Goal: Task Accomplishment & Management: Manage account settings

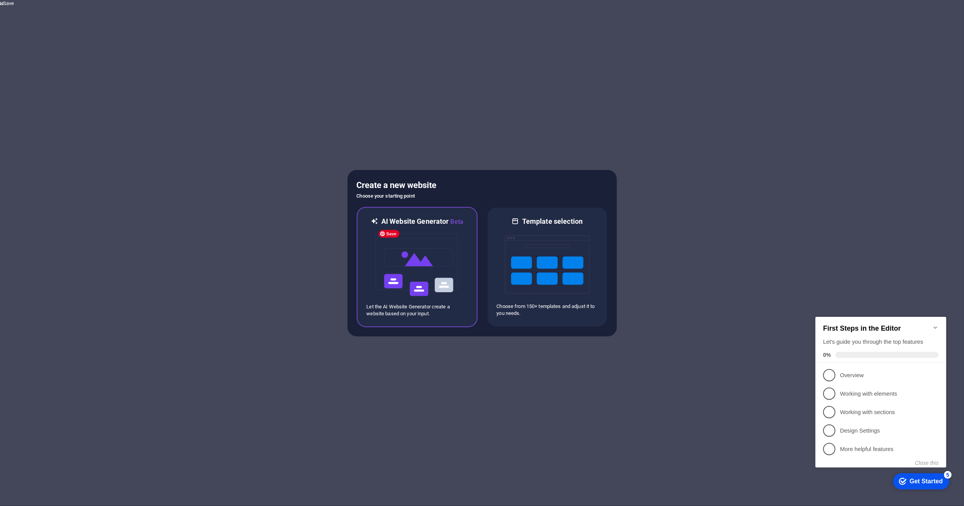
click at [429, 275] on img at bounding box center [417, 265] width 85 height 77
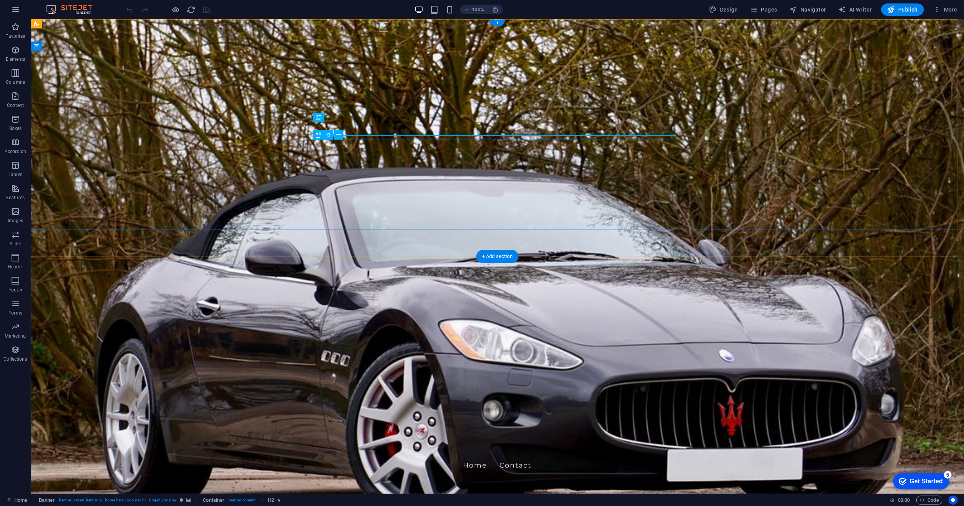
click at [340, 117] on icon at bounding box center [338, 117] width 4 height 8
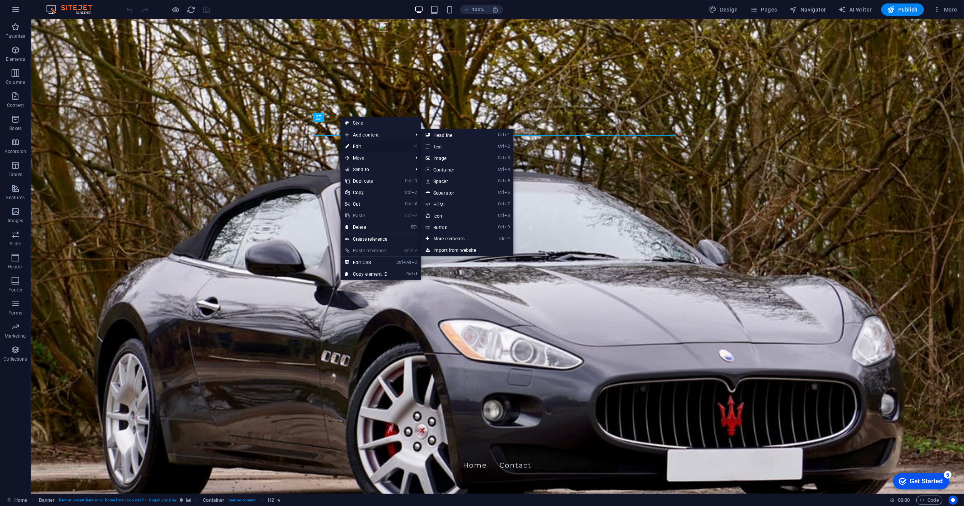
click at [354, 143] on link "⏎ Edit" at bounding box center [367, 147] width 52 height 12
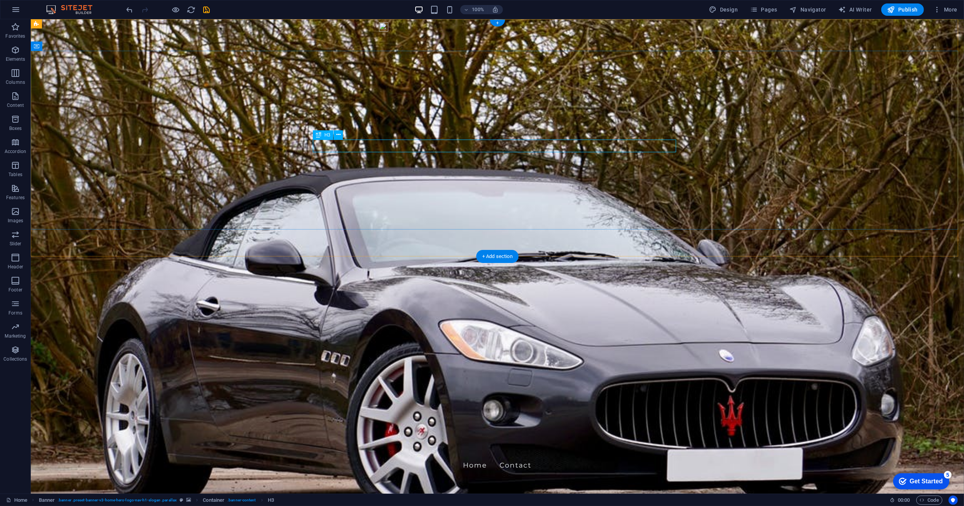
click at [346, 130] on icon at bounding box center [347, 131] width 4 height 8
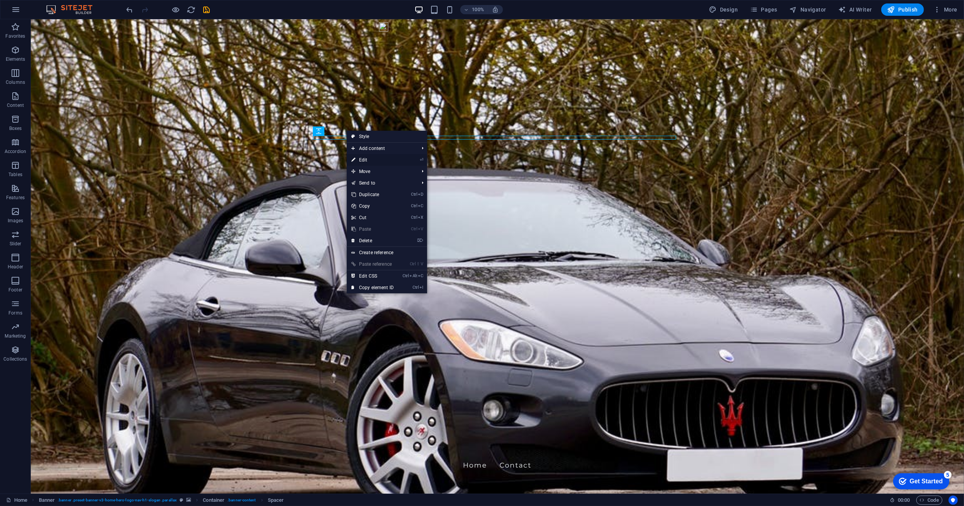
click at [359, 159] on link "⏎ Edit" at bounding box center [373, 160] width 52 height 12
select select "px"
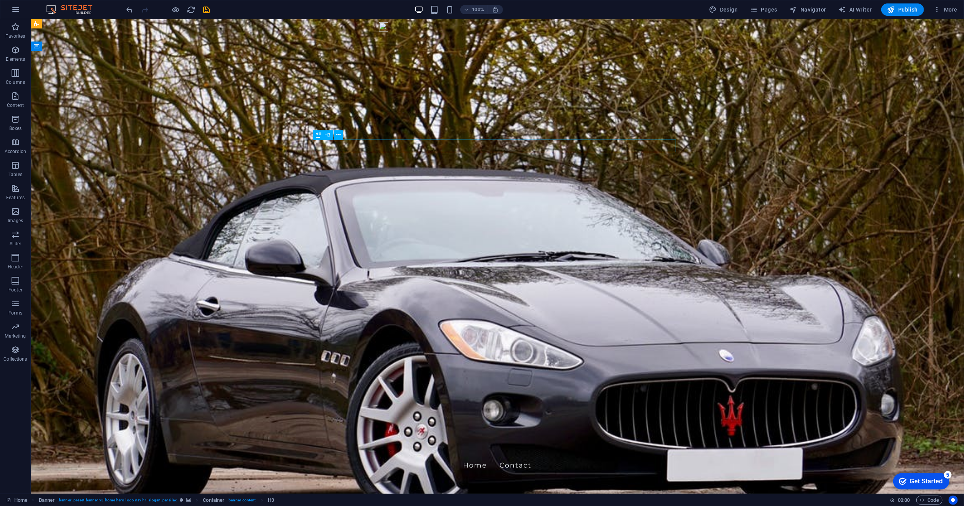
click at [341, 136] on button at bounding box center [338, 134] width 9 height 9
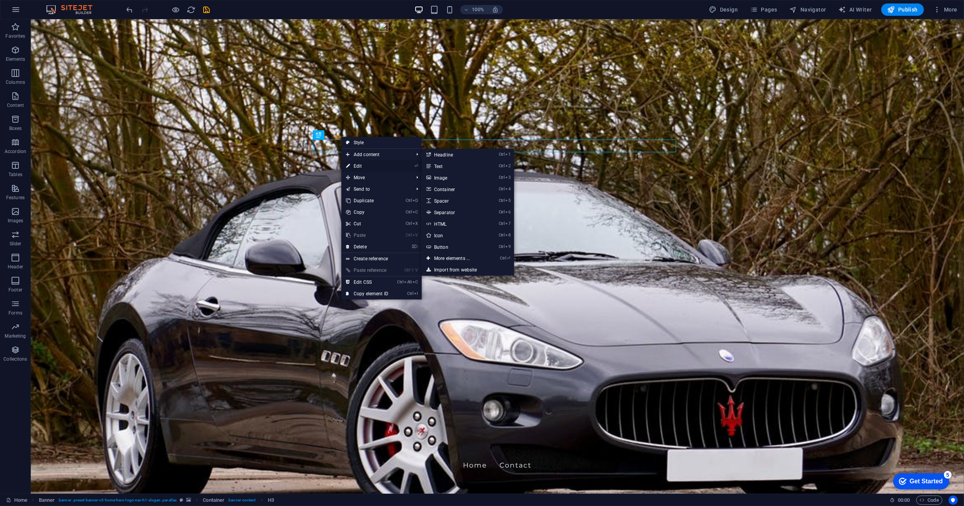
click at [354, 164] on link "⏎ Edit" at bounding box center [367, 166] width 52 height 12
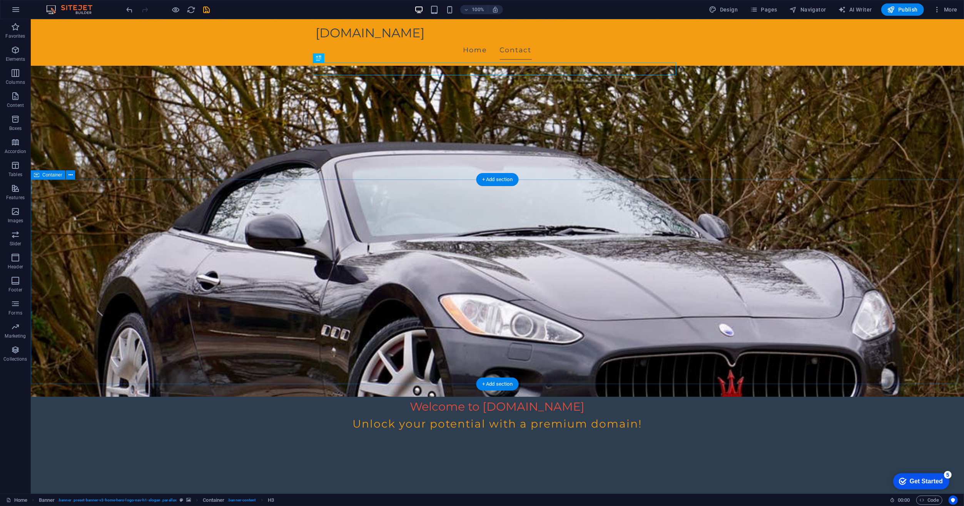
scroll to position [105, 0]
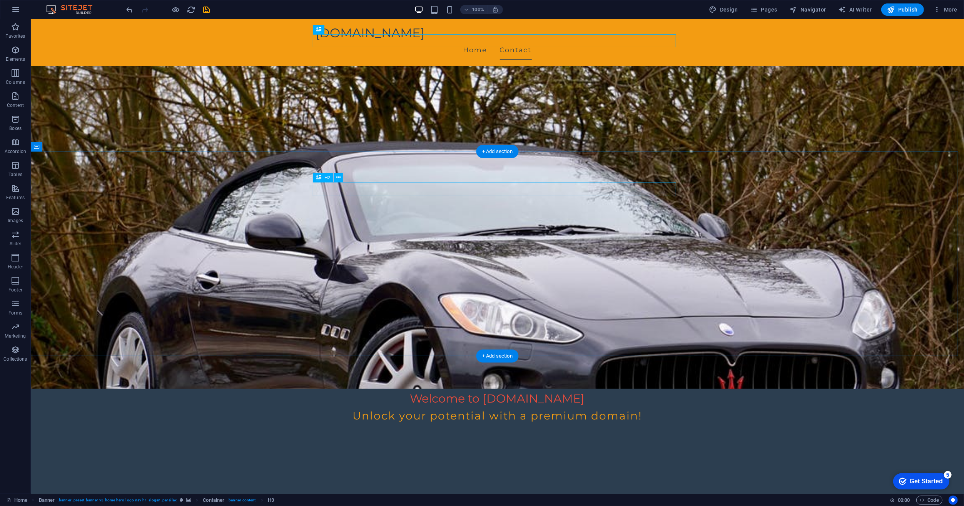
click at [338, 177] on icon at bounding box center [338, 178] width 4 height 8
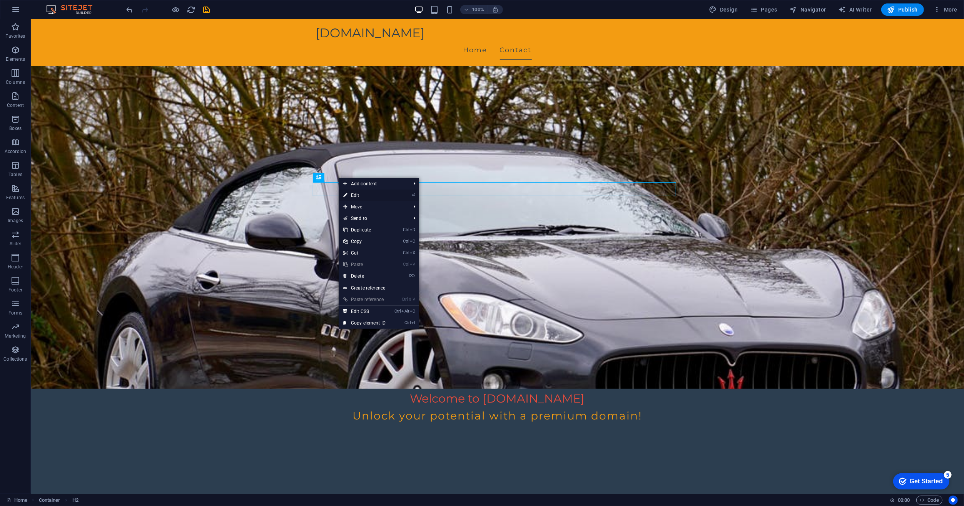
click at [353, 194] on link "⏎ Edit" at bounding box center [365, 196] width 52 height 12
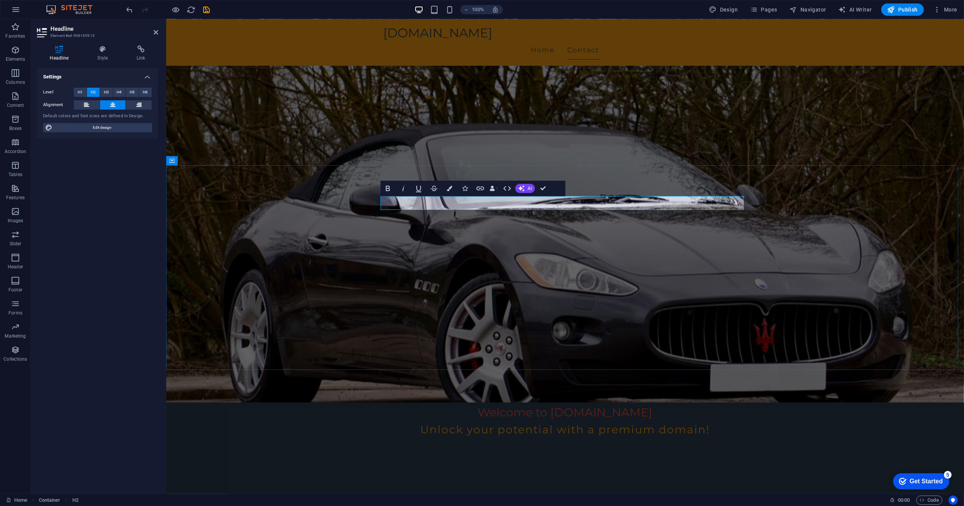
drag, startPoint x: 629, startPoint y: 205, endPoint x: 494, endPoint y: 201, distance: 135.5
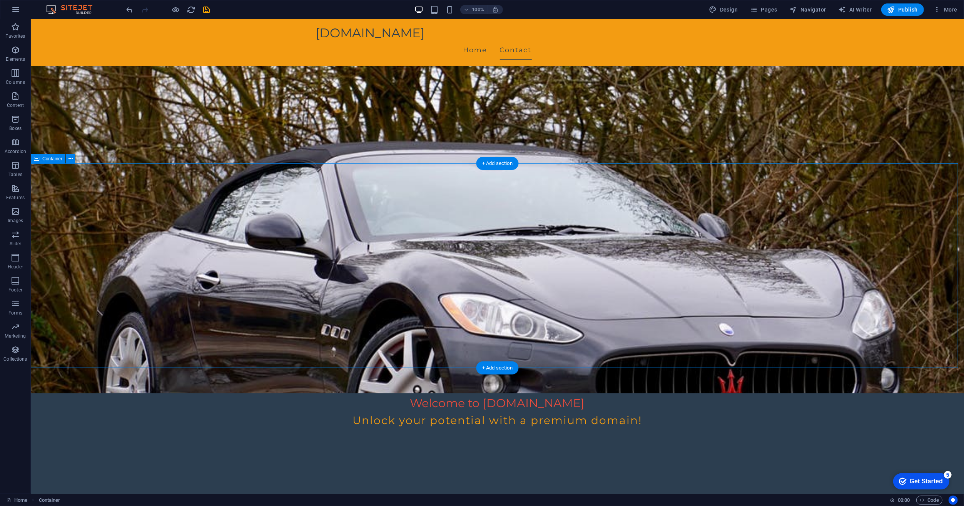
scroll to position [105, 0]
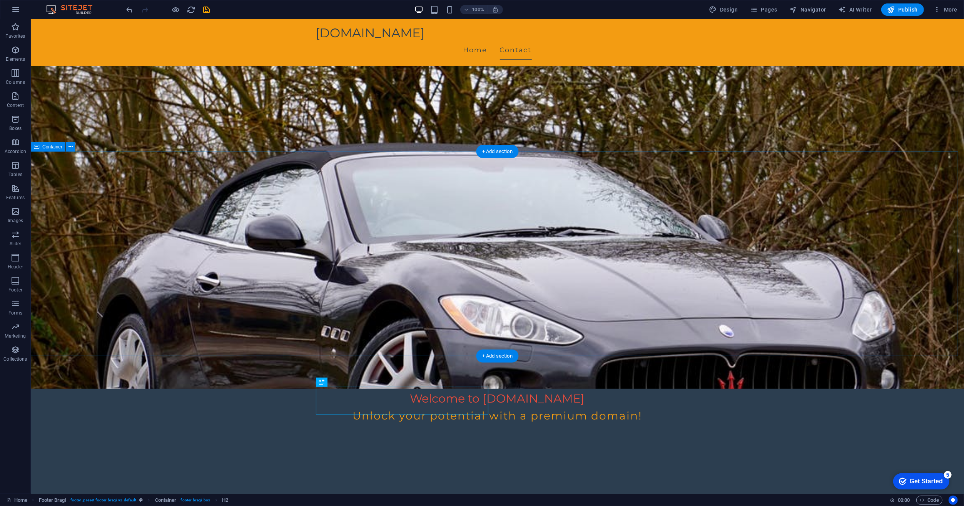
scroll to position [0, 0]
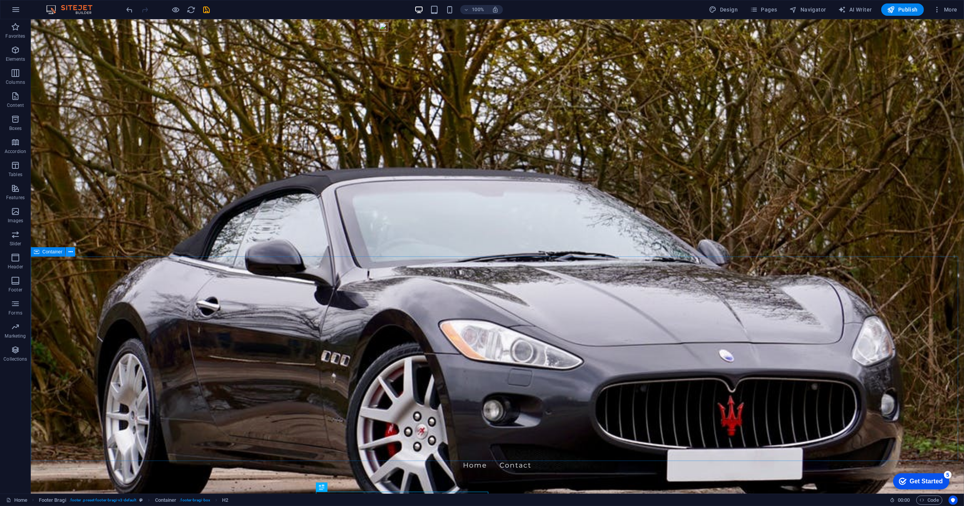
click at [68, 252] on icon at bounding box center [70, 252] width 4 height 8
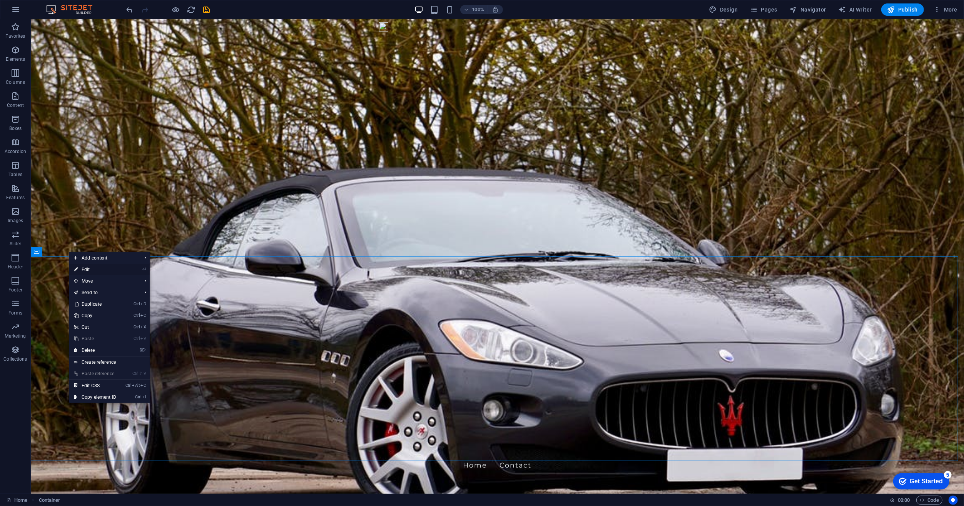
click at [79, 267] on link "⏎ Edit" at bounding box center [95, 270] width 52 height 12
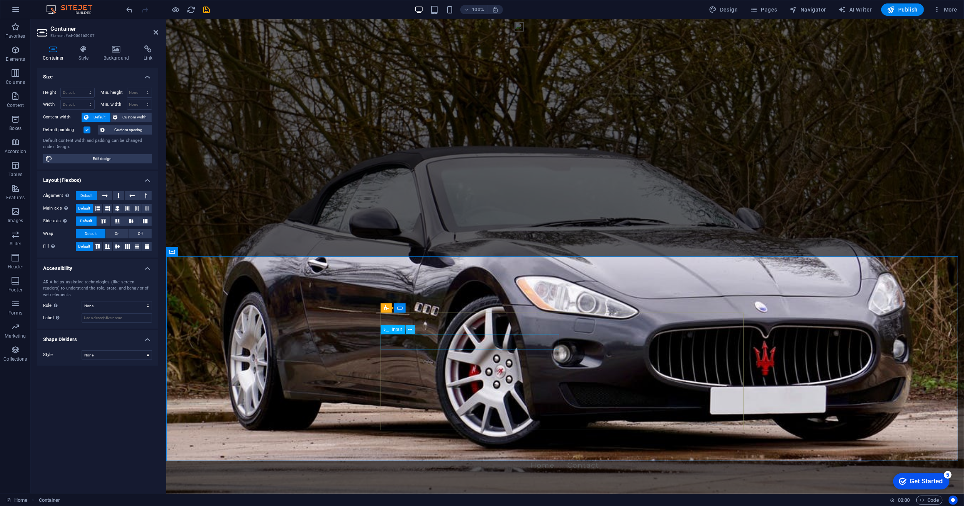
click at [409, 327] on icon at bounding box center [410, 330] width 4 height 8
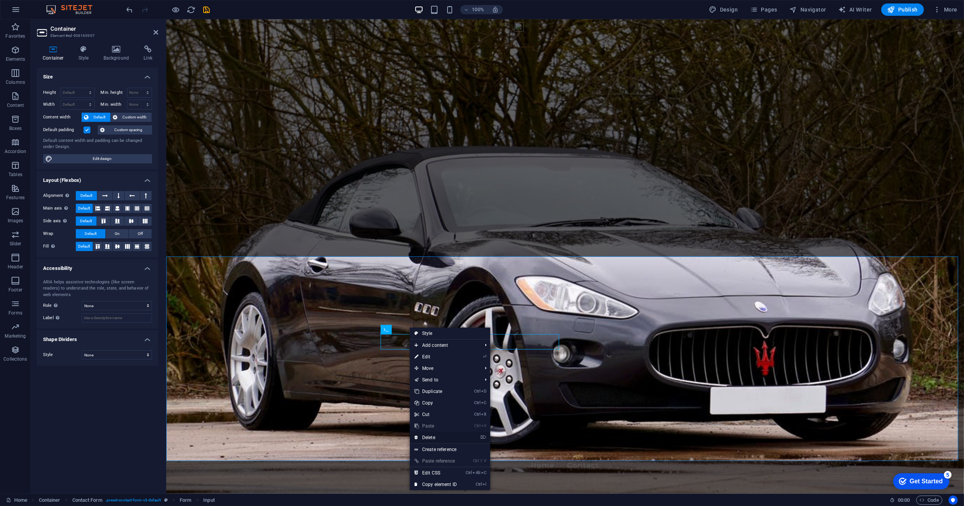
click at [433, 435] on link "⌦ Delete" at bounding box center [436, 438] width 52 height 12
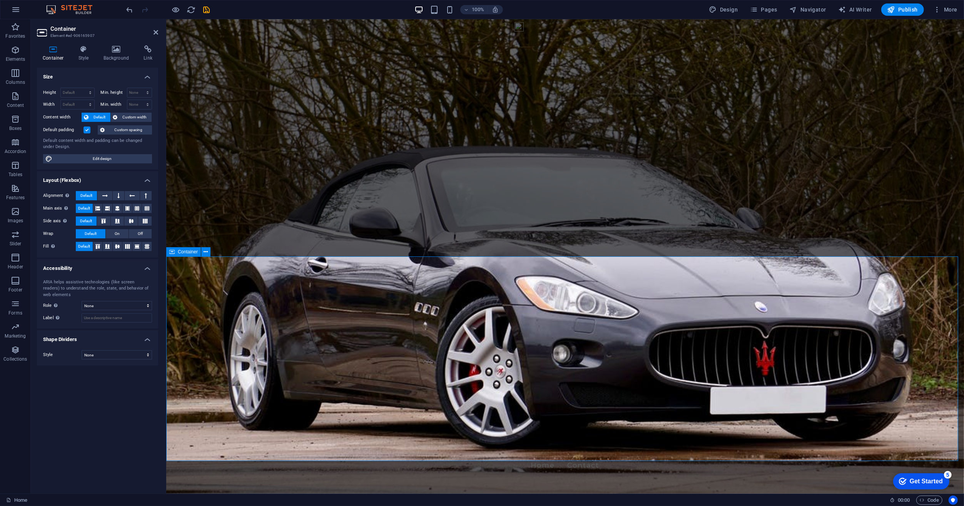
click at [438, 308] on icon at bounding box center [437, 308] width 4 height 8
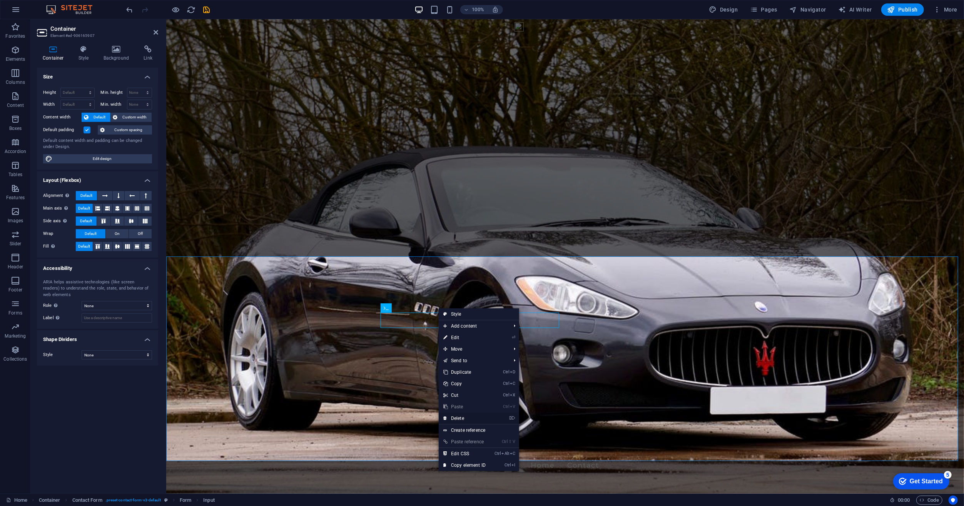
click at [465, 417] on link "⌦ Delete" at bounding box center [465, 419] width 52 height 12
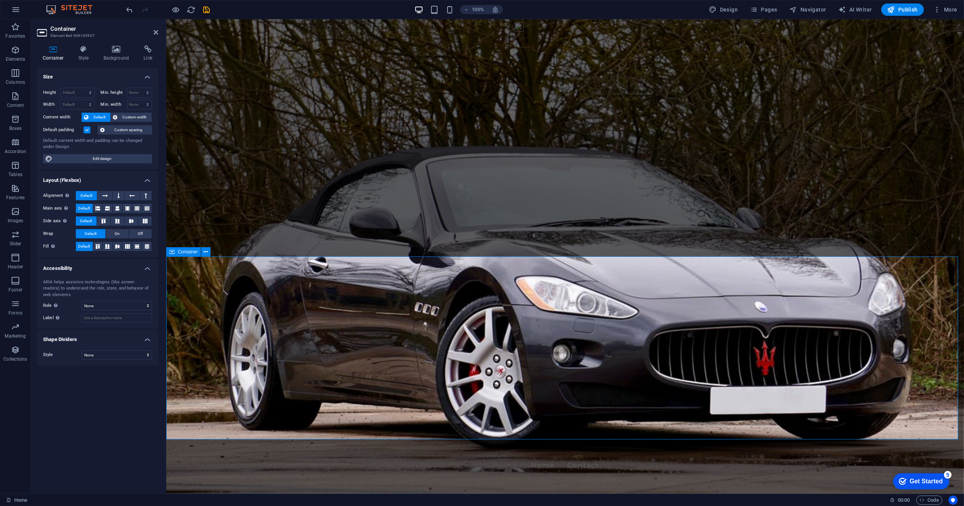
click at [207, 7] on icon "save" at bounding box center [206, 9] width 9 height 9
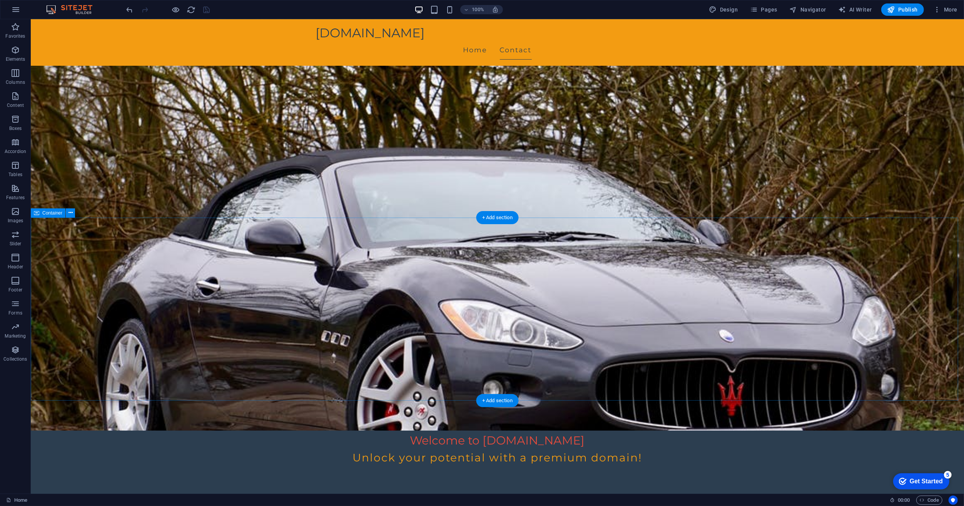
scroll to position [83, 0]
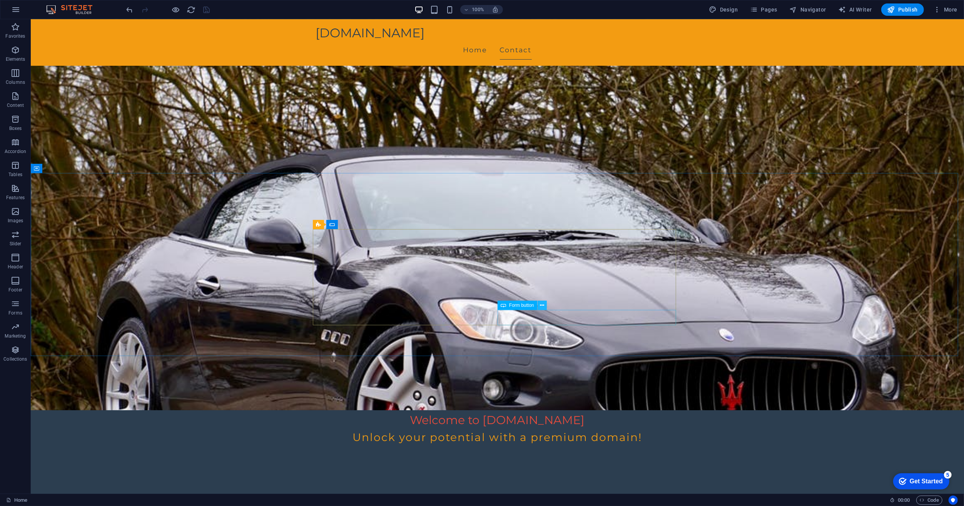
click at [543, 307] on icon at bounding box center [542, 306] width 4 height 8
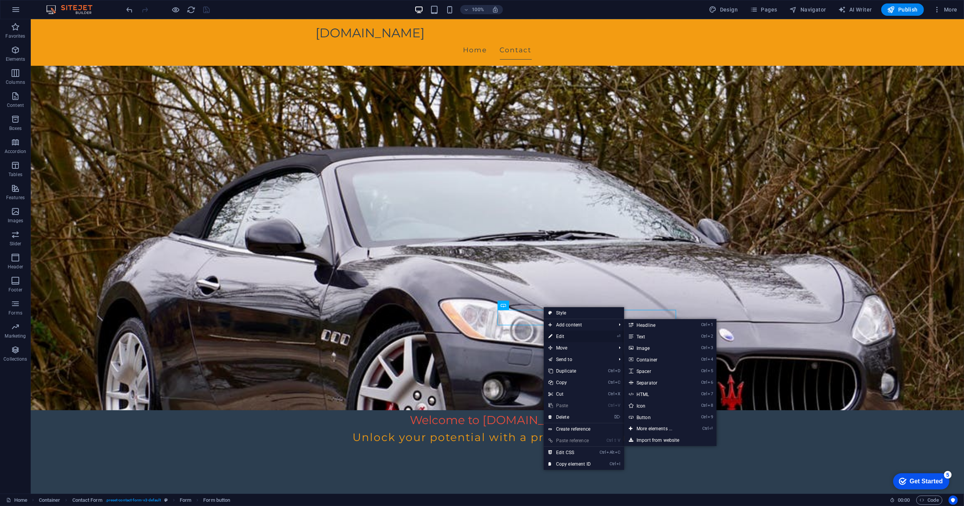
click at [556, 337] on link "⏎ Edit" at bounding box center [570, 337] width 52 height 12
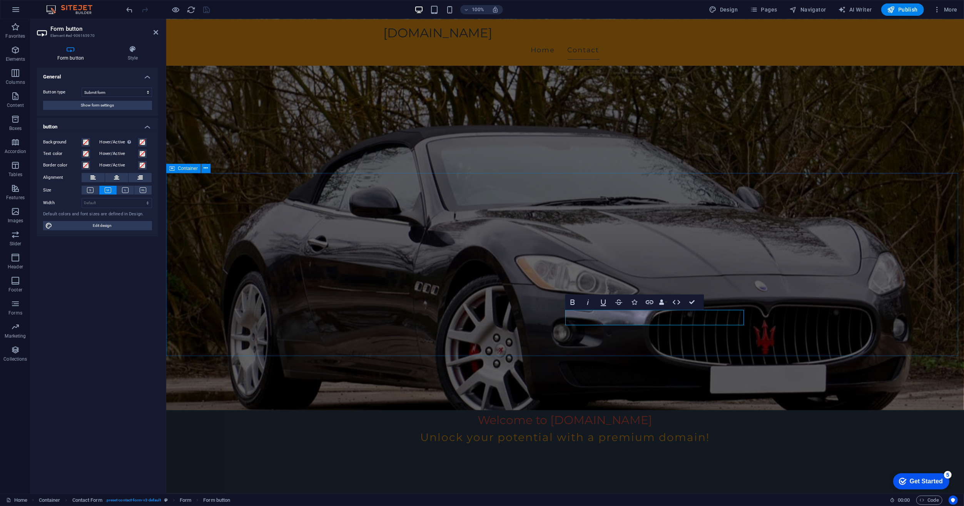
type button "Submit"
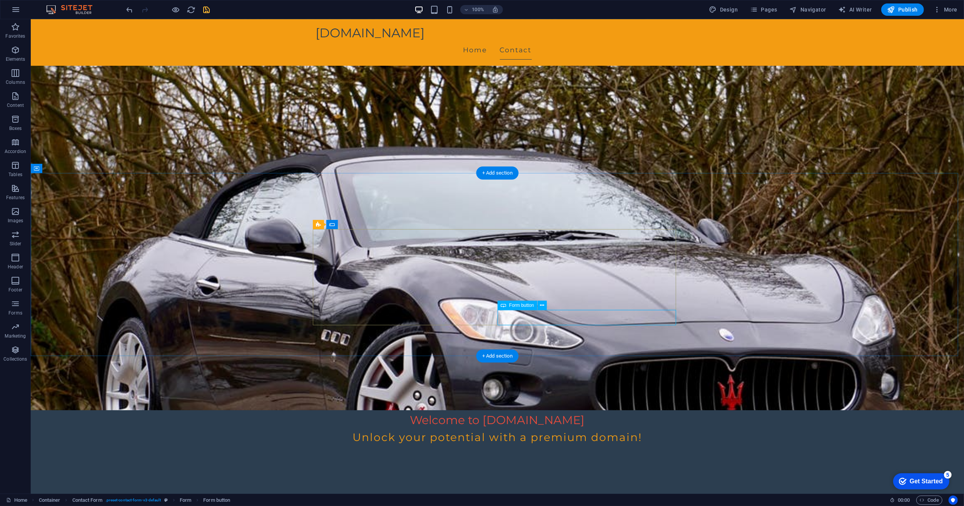
click at [541, 306] on icon at bounding box center [542, 306] width 4 height 8
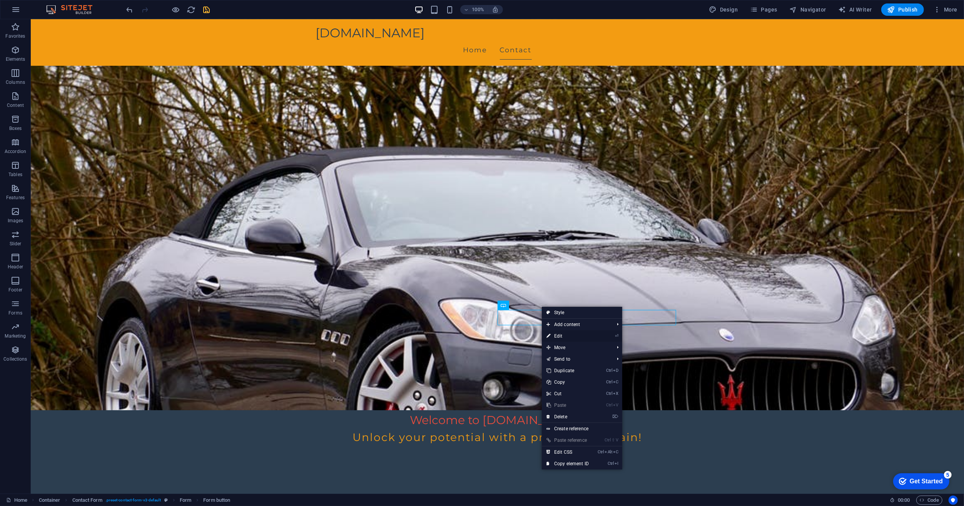
click at [556, 337] on link "⏎ Edit" at bounding box center [568, 337] width 52 height 12
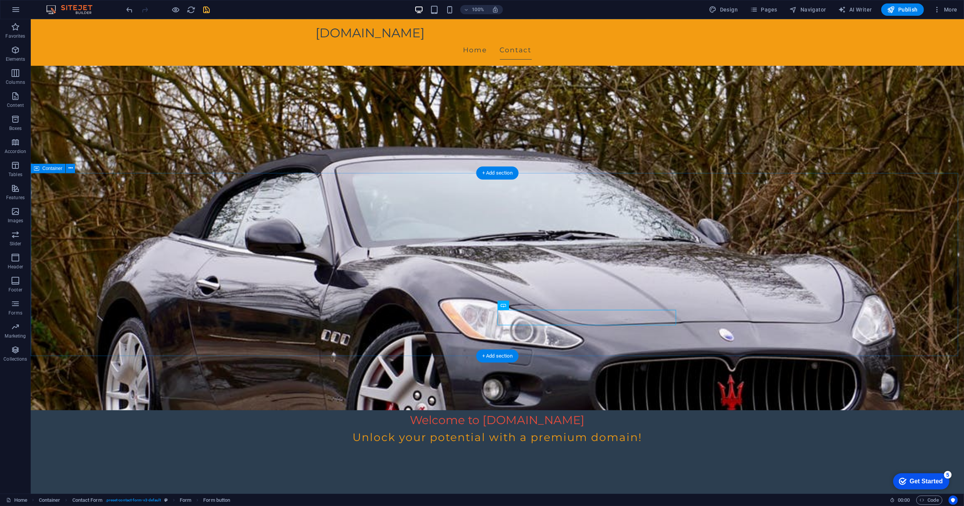
click at [502, 173] on div "+ Add section" at bounding box center [497, 173] width 43 height 13
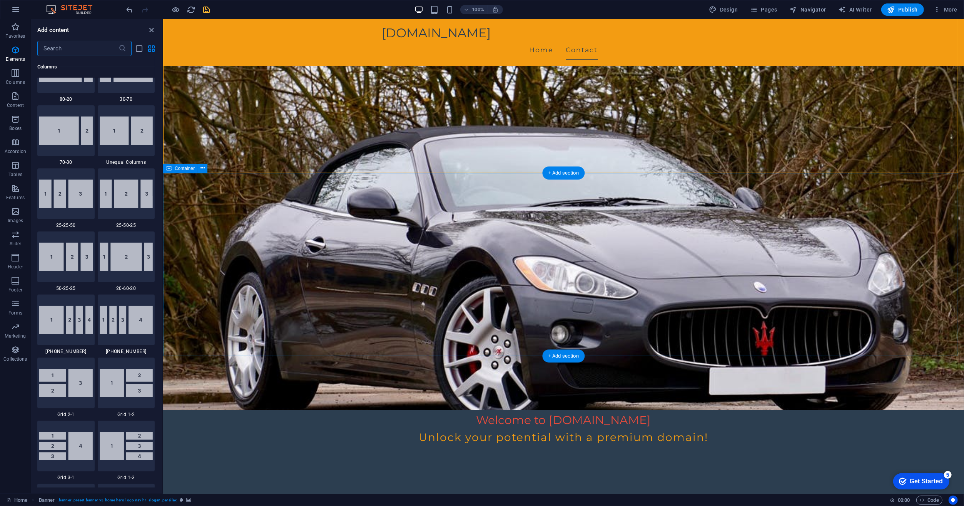
scroll to position [1346, 0]
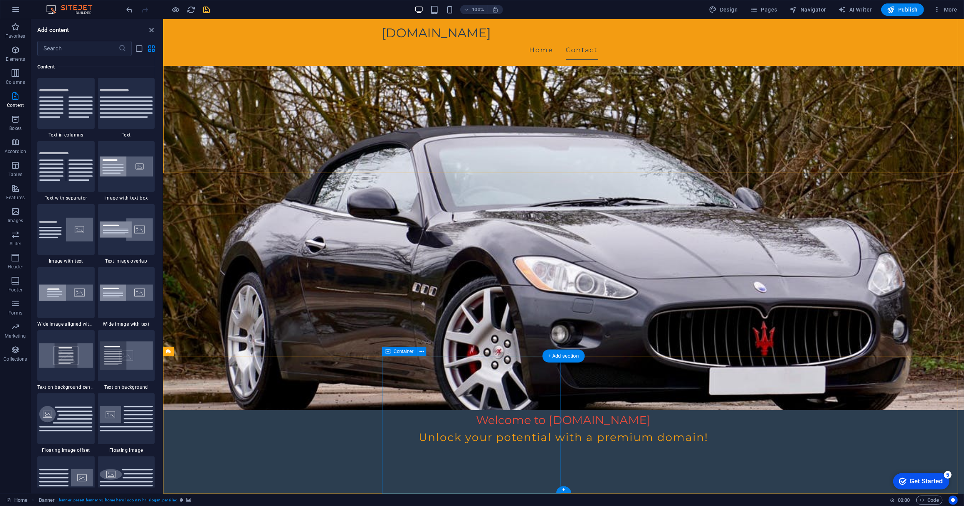
click at [424, 352] on button at bounding box center [421, 351] width 9 height 9
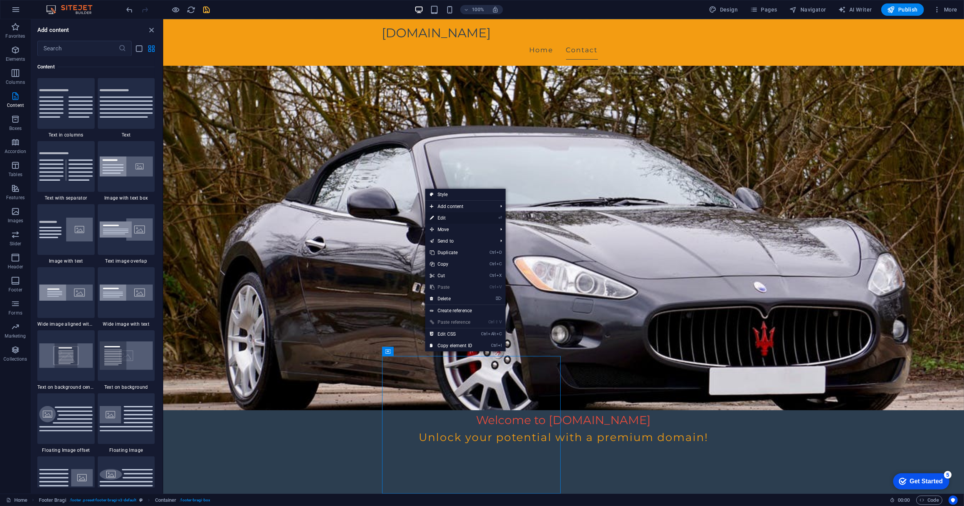
click at [449, 219] on link "⏎ Edit" at bounding box center [451, 218] width 52 height 12
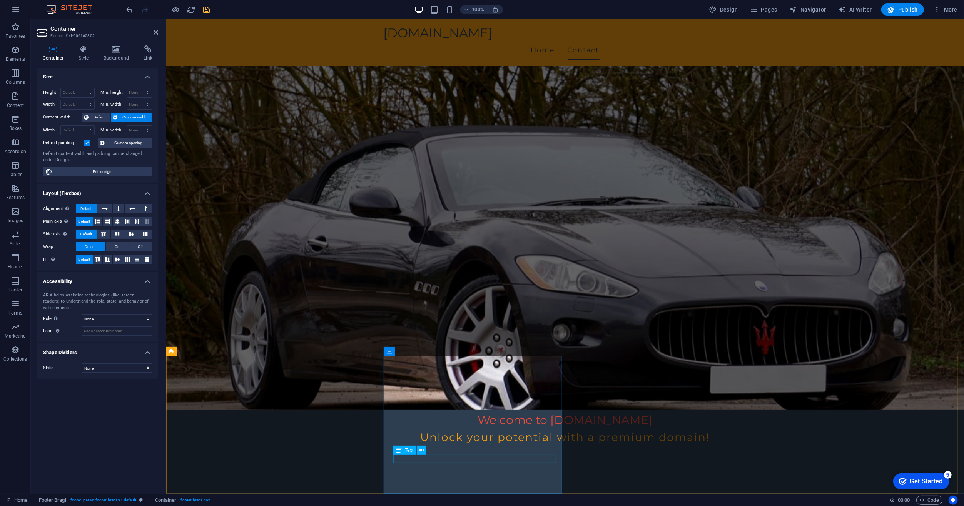
click at [422, 449] on icon at bounding box center [421, 451] width 4 height 8
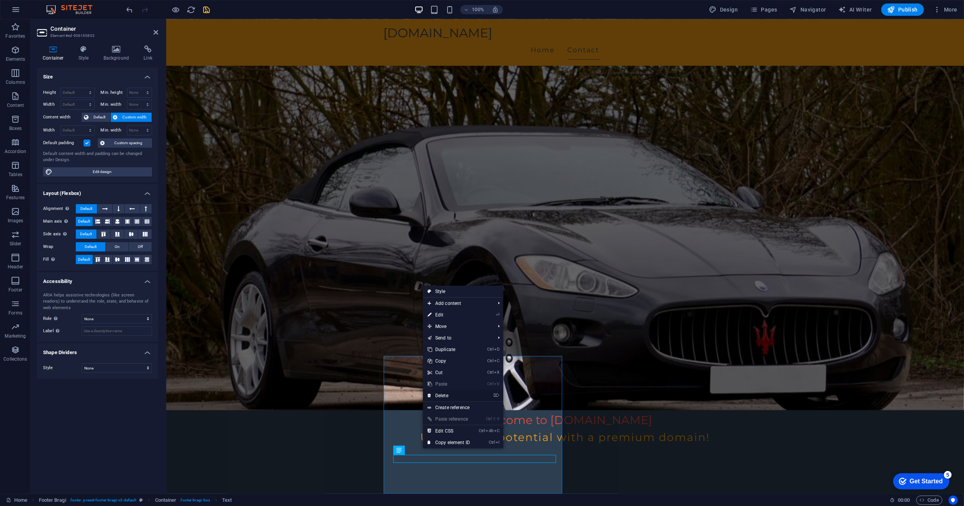
click at [442, 396] on link "⌦ Delete" at bounding box center [449, 396] width 52 height 12
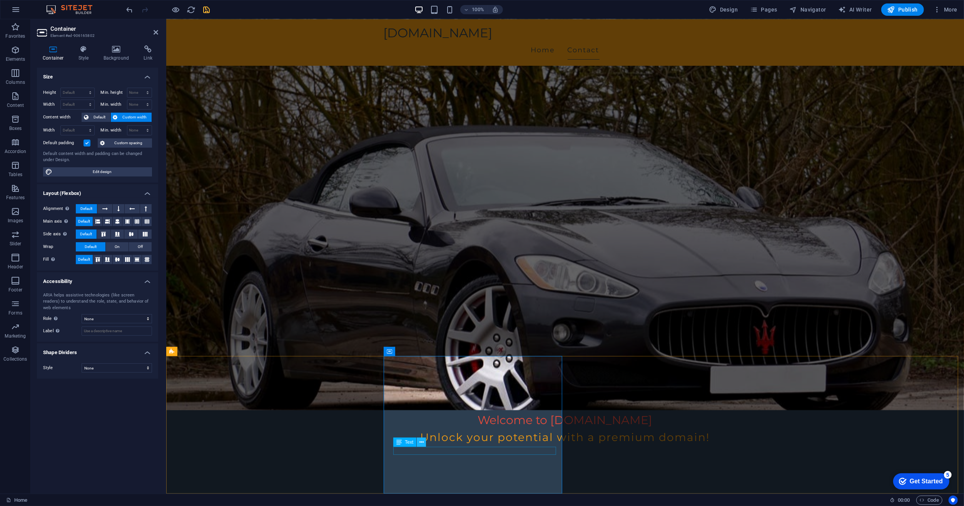
click at [422, 441] on icon at bounding box center [421, 443] width 4 height 8
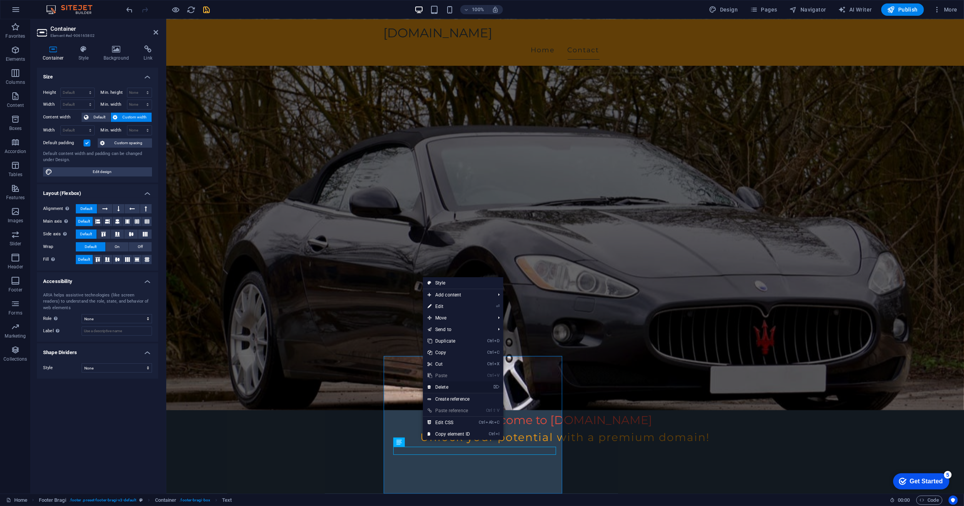
click at [447, 387] on link "⌦ Delete" at bounding box center [449, 388] width 52 height 12
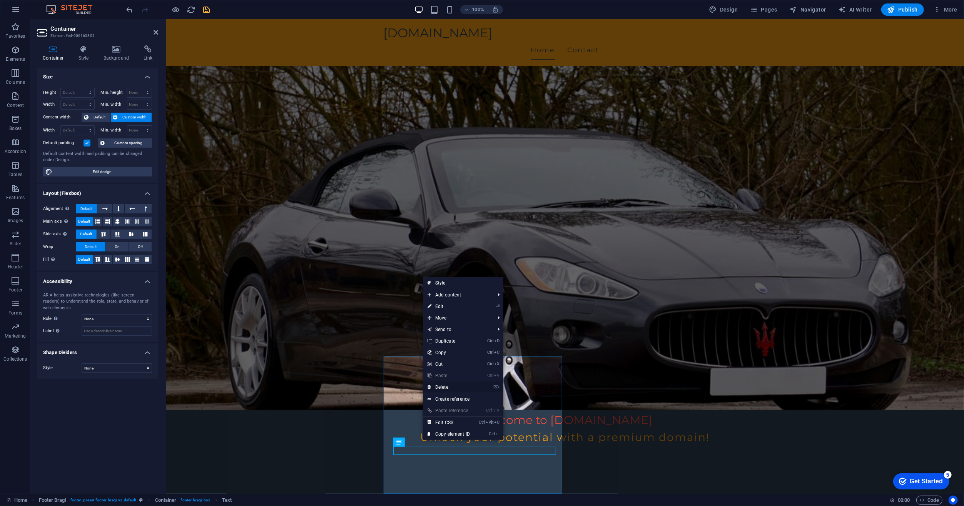
scroll to position [75, 0]
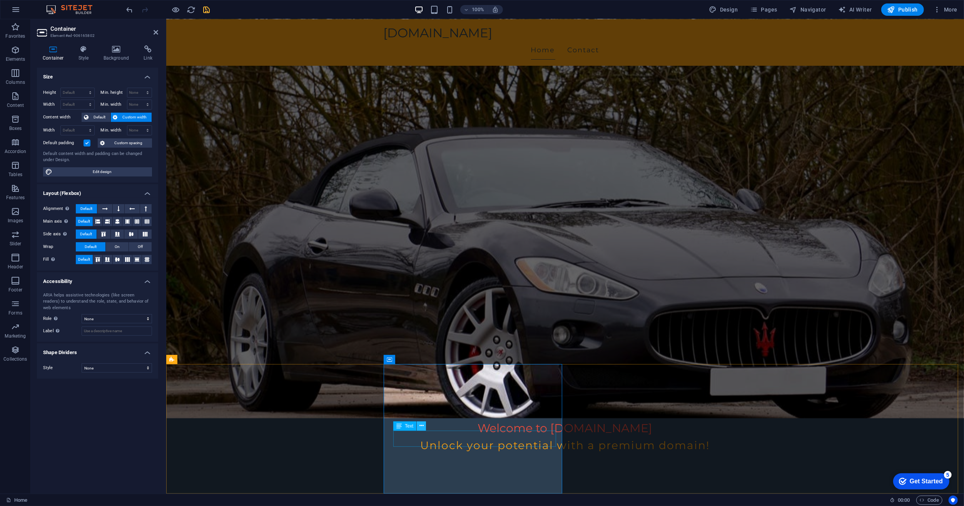
click at [424, 426] on button at bounding box center [421, 426] width 9 height 9
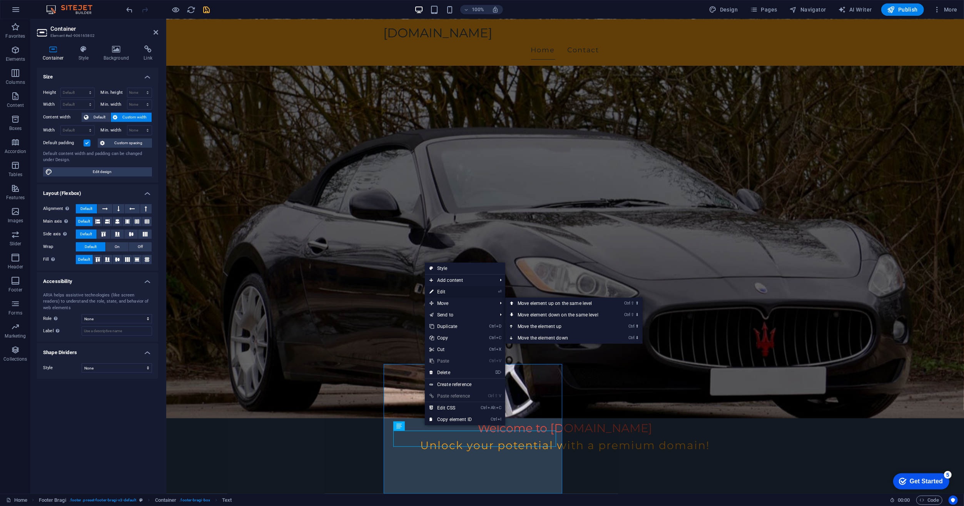
click at [458, 292] on link "⏎ Edit" at bounding box center [451, 292] width 52 height 12
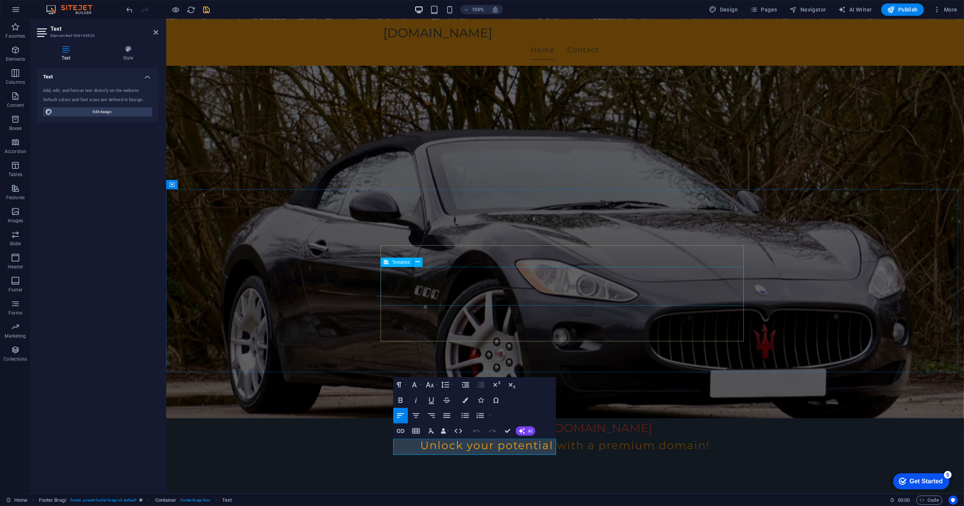
scroll to position [67, 0]
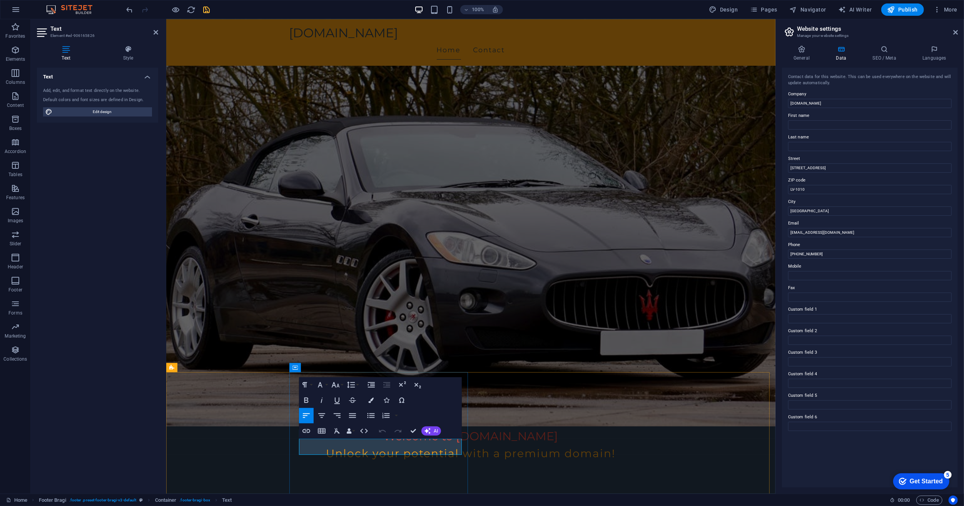
click at [317, 450] on span "Text" at bounding box center [315, 450] width 8 height 5
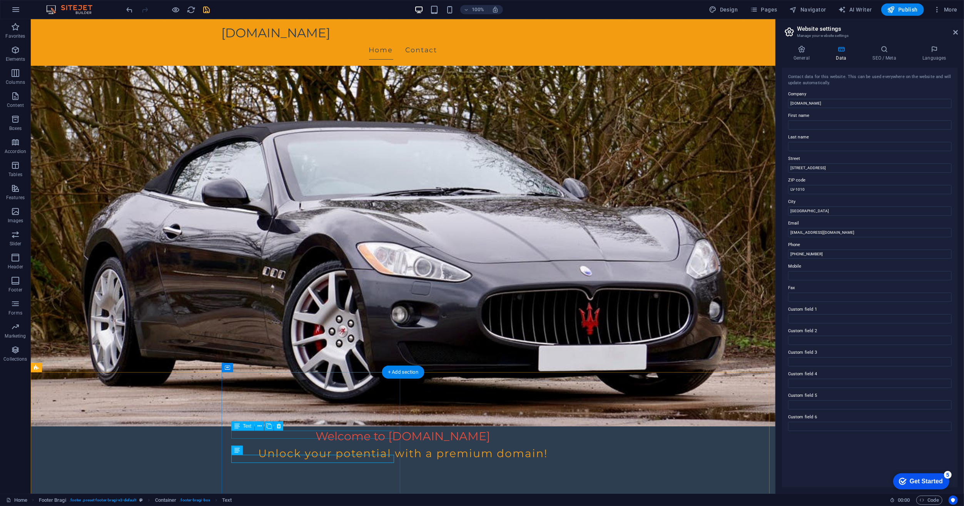
click at [246, 397] on icon at bounding box center [247, 399] width 4 height 8
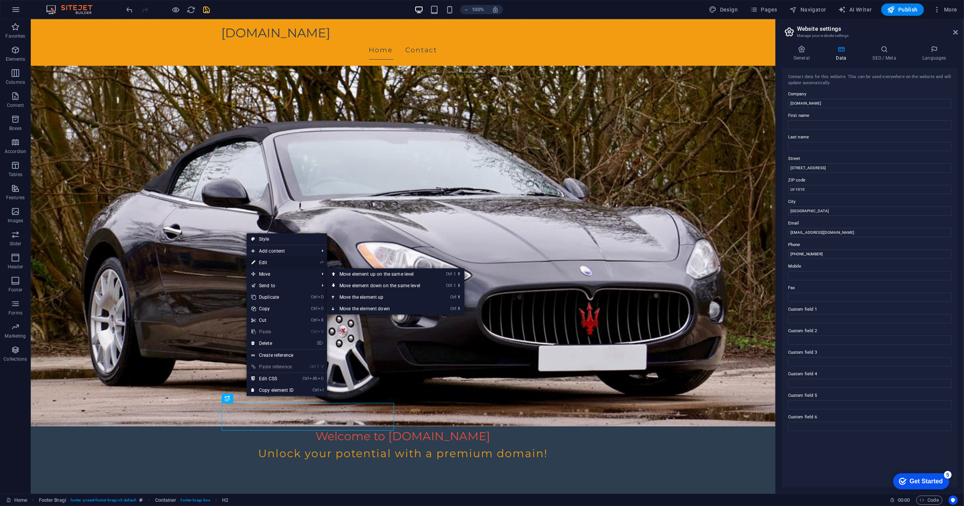
click at [273, 261] on link "⏎ Edit" at bounding box center [273, 263] width 52 height 12
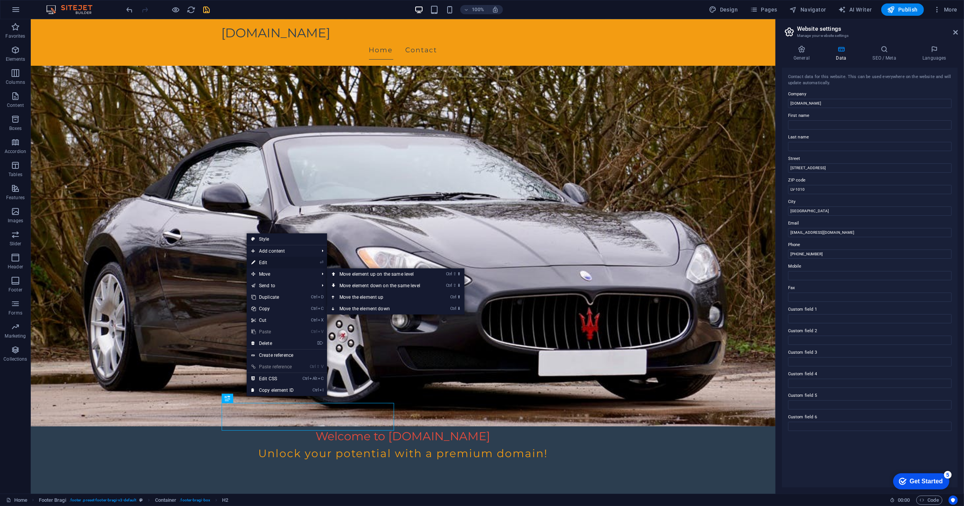
scroll to position [48, 0]
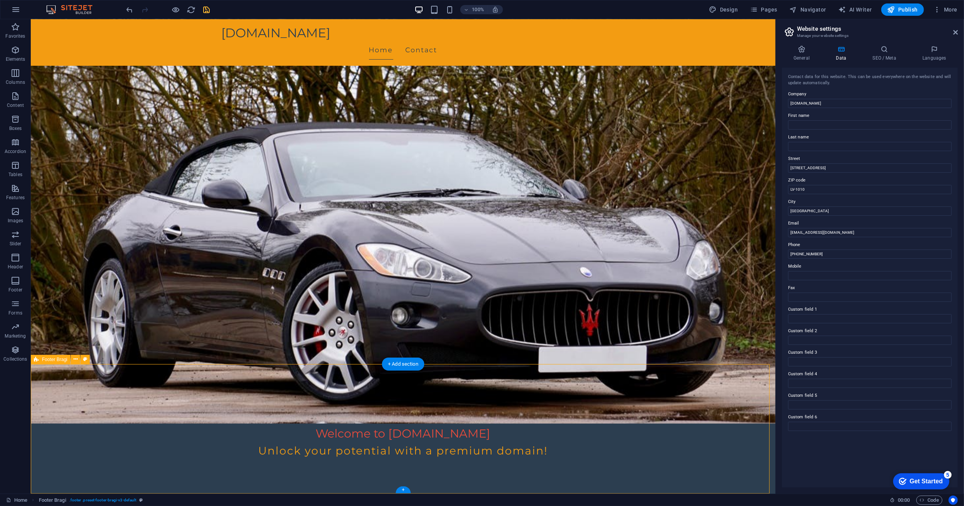
scroll to position [75, 0]
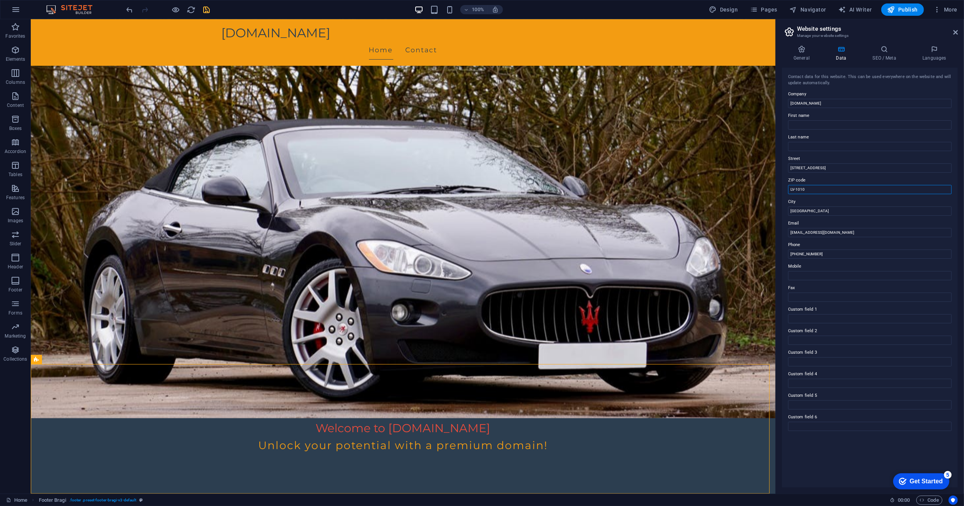
click at [840, 190] on input "LV-1010" at bounding box center [870, 189] width 164 height 9
type input "LV-1234"
click at [802, 232] on input "[EMAIL_ADDRESS][DOMAIN_NAME]" at bounding box center [870, 232] width 164 height 9
click at [848, 236] on input "[EMAIL_ADDRESS][DOMAIN_NAME]" at bounding box center [870, 232] width 164 height 9
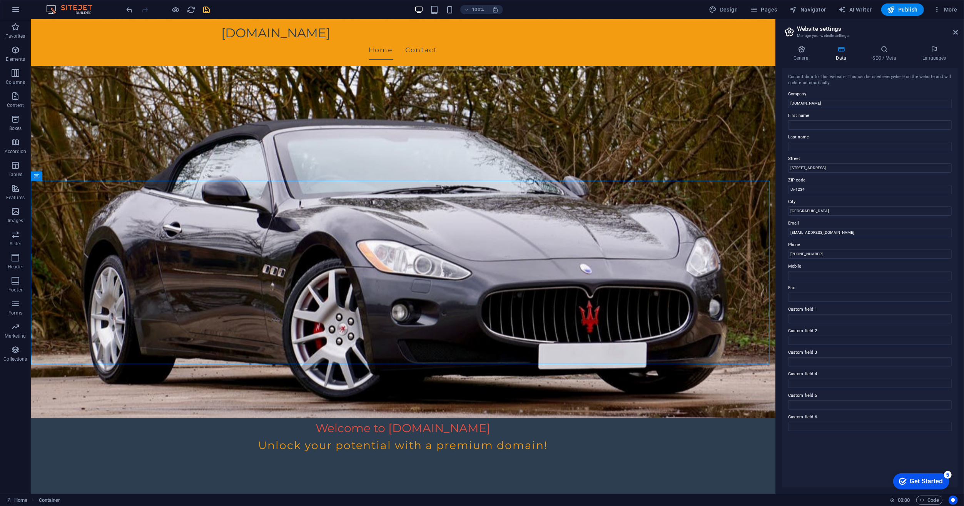
click at [922, 482] on div "Get Started" at bounding box center [925, 481] width 33 height 7
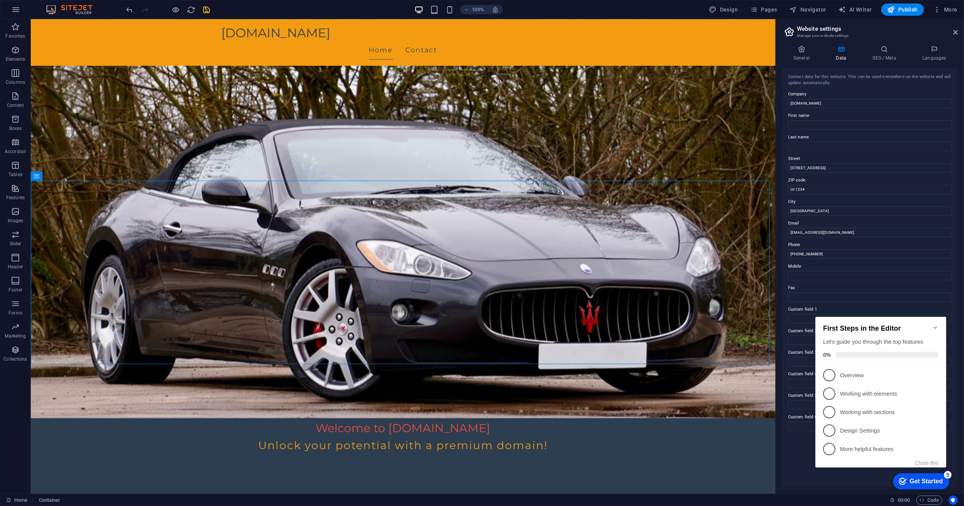
click at [922, 482] on div "Get Started" at bounding box center [925, 481] width 33 height 7
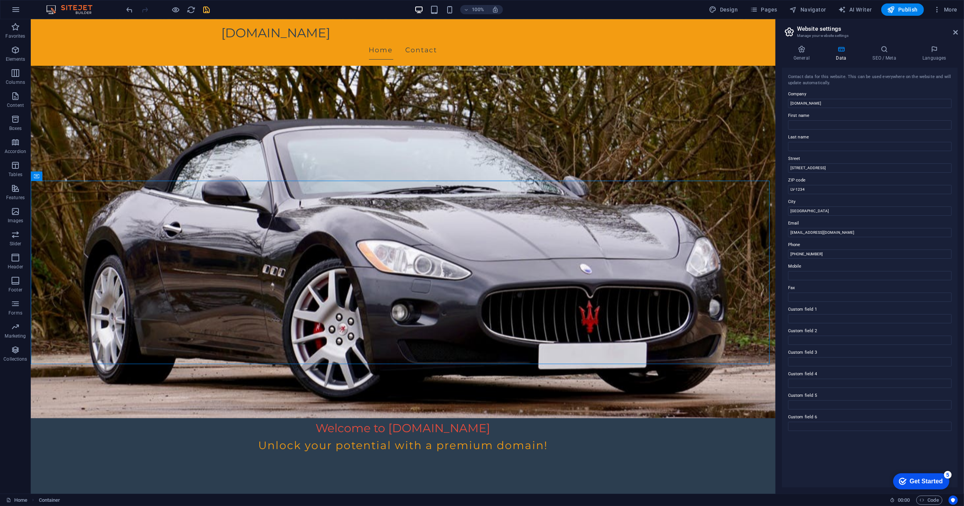
click at [854, 483] on div "Contact data for this website. This can be used everywhere on the website and w…" at bounding box center [870, 278] width 176 height 420
click at [207, 8] on icon "save" at bounding box center [206, 9] width 9 height 9
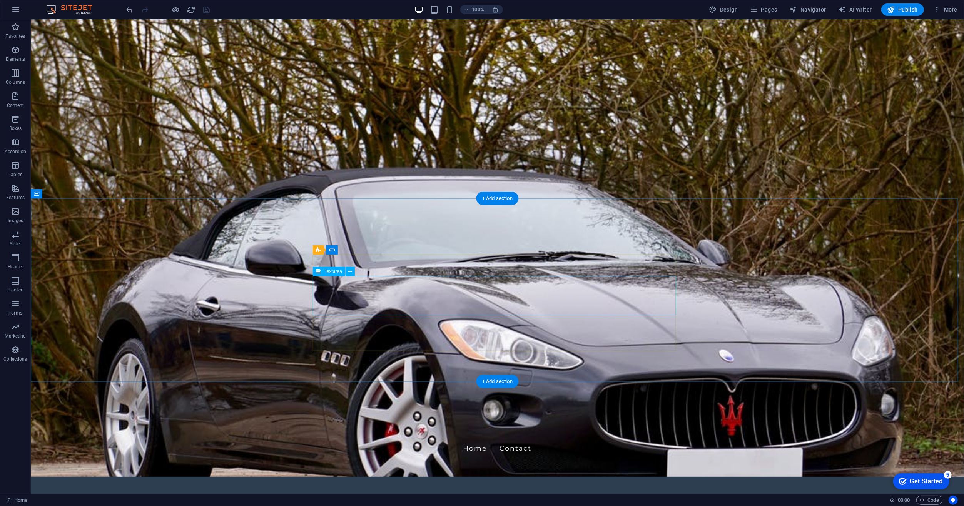
scroll to position [0, 0]
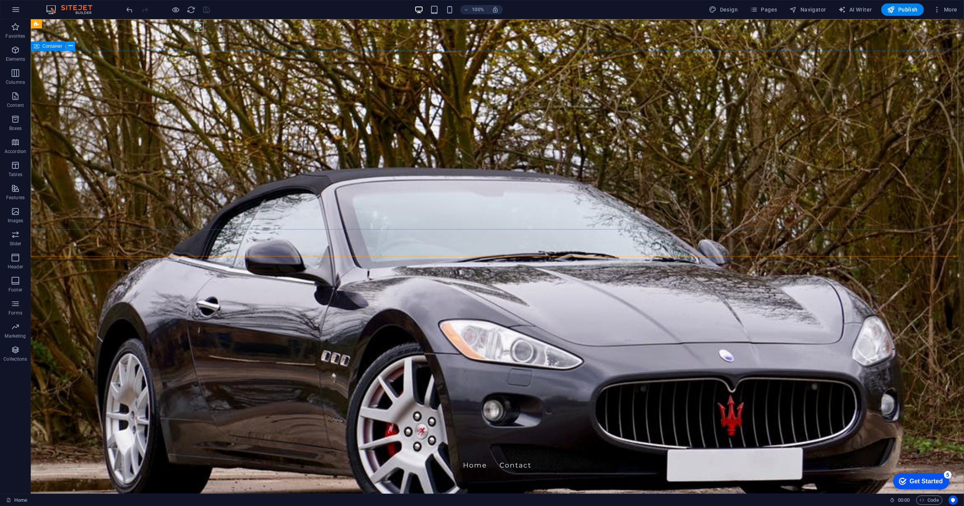
click at [70, 46] on icon at bounding box center [70, 46] width 4 height 8
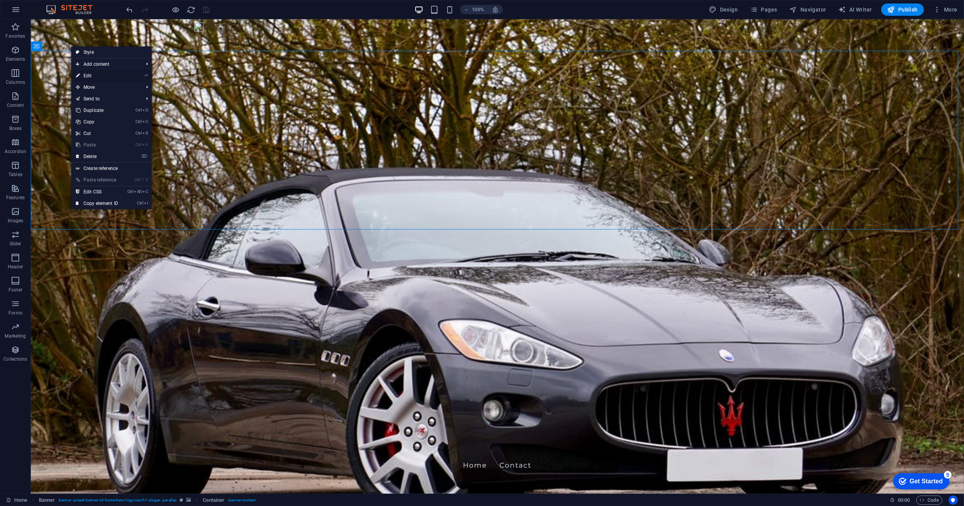
click at [84, 75] on link "⏎ Edit" at bounding box center [97, 76] width 52 height 12
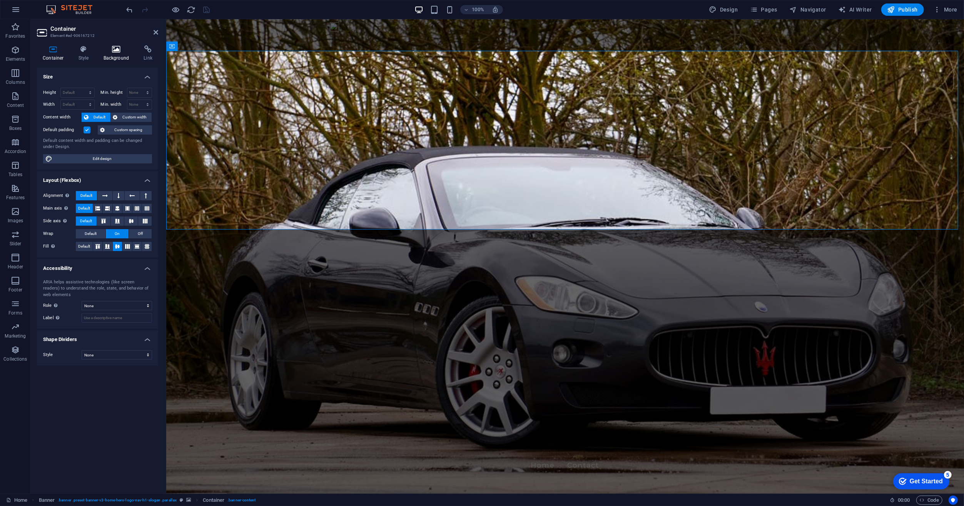
click at [112, 51] on icon at bounding box center [116, 49] width 37 height 8
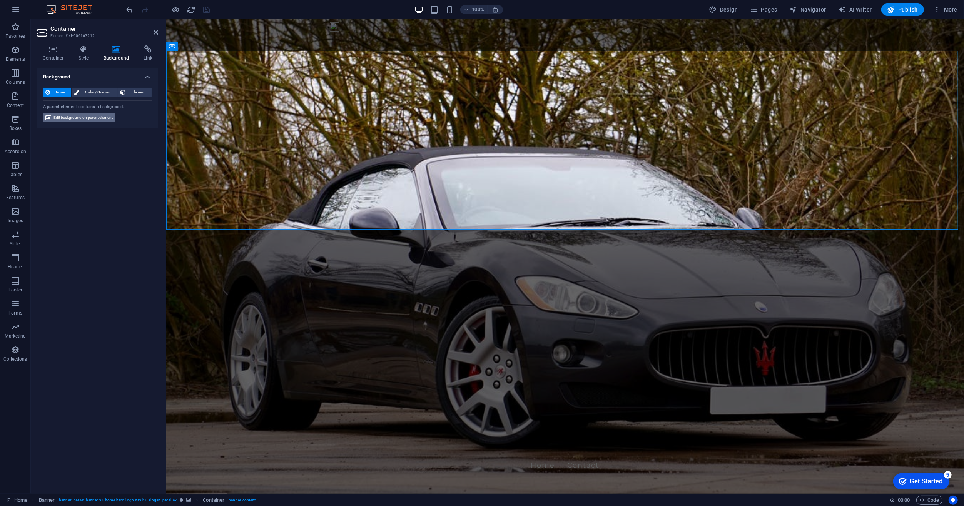
click at [89, 119] on span "Edit background on parent element" at bounding box center [82, 117] width 59 height 9
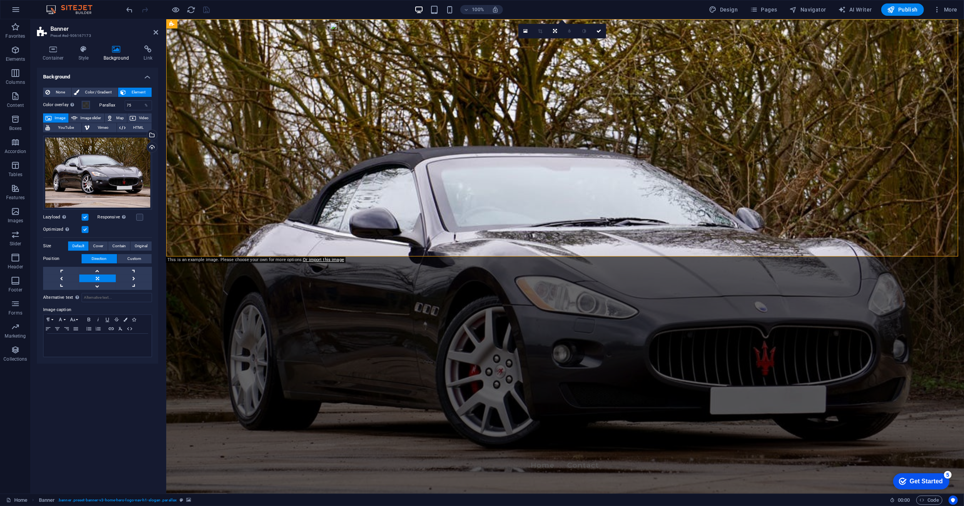
click at [50, 115] on icon at bounding box center [48, 118] width 6 height 9
click at [152, 133] on div "Select files from the file manager, stock photos, or upload file(s)" at bounding box center [151, 136] width 12 height 12
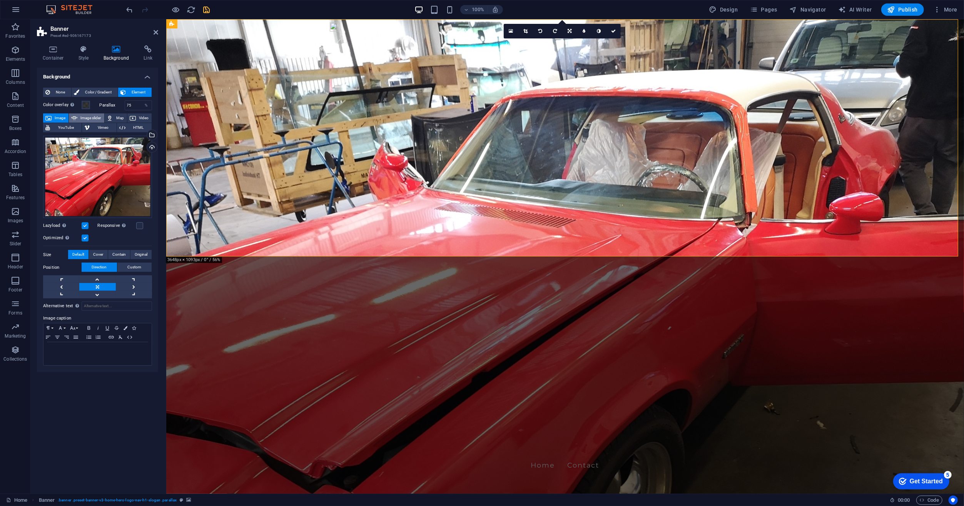
click at [74, 114] on icon at bounding box center [74, 118] width 6 height 9
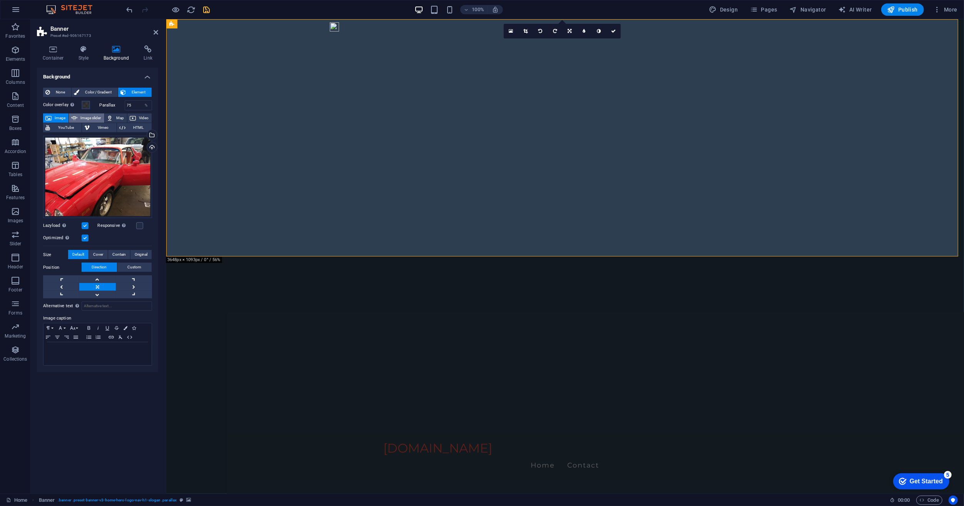
select select "ms"
select select "s"
select select "progressive"
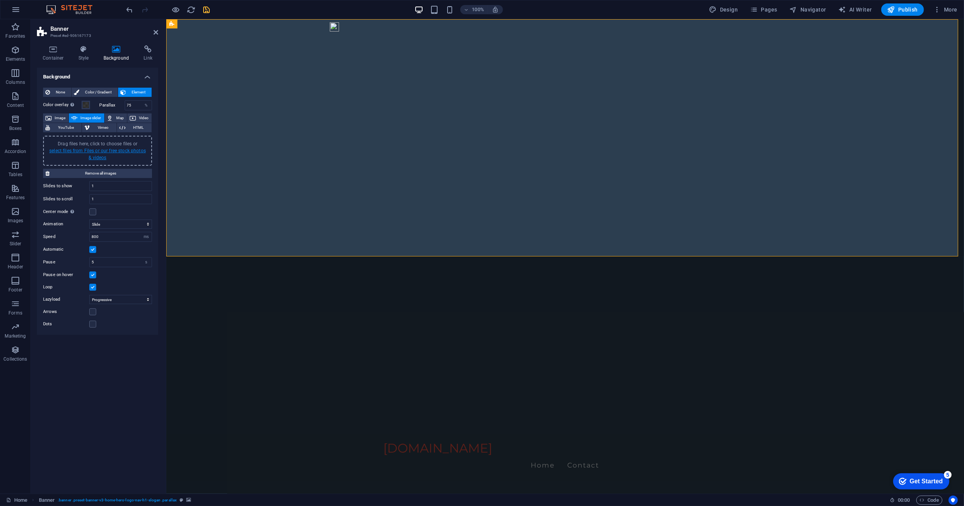
click at [70, 150] on link "select files from Files or our free stock photos & videos" at bounding box center [97, 154] width 97 height 12
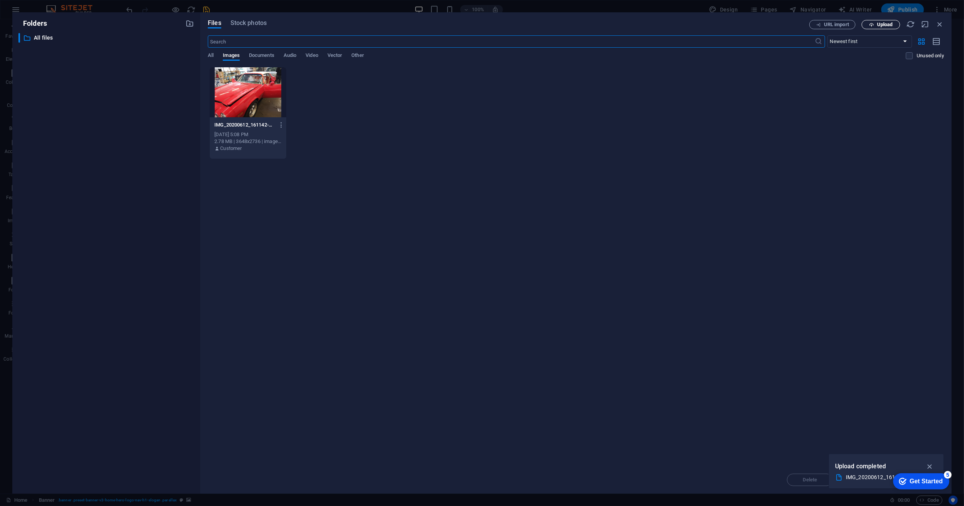
click at [878, 25] on span "Upload" at bounding box center [885, 24] width 16 height 5
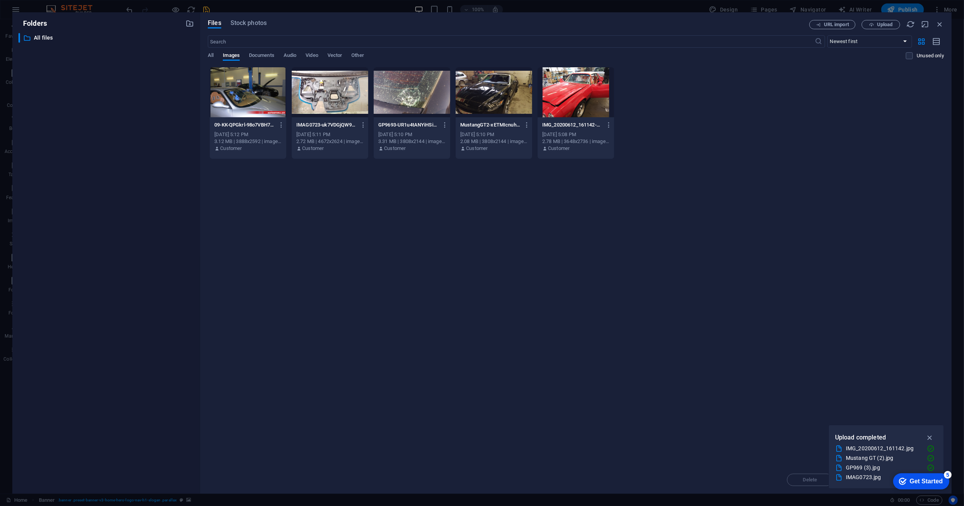
click at [634, 238] on div "Drop files here to upload them instantly 09-KK-QPGkrl-98o7VBH7tzJQ.jpg 09-KK-QP…" at bounding box center [576, 266] width 736 height 399
click at [870, 362] on div "Drop files here to upload them instantly 09-KK-QPGkrl-98o7VBH7tzJQ.jpg 09-KK-QP…" at bounding box center [576, 266] width 736 height 399
click at [509, 319] on div "Drop files here to upload them instantly 09-KK-QPGkrl-98o7VBH7tzJQ.jpg 09-KK-QP…" at bounding box center [576, 266] width 736 height 399
click at [940, 25] on icon "button" at bounding box center [939, 24] width 8 height 8
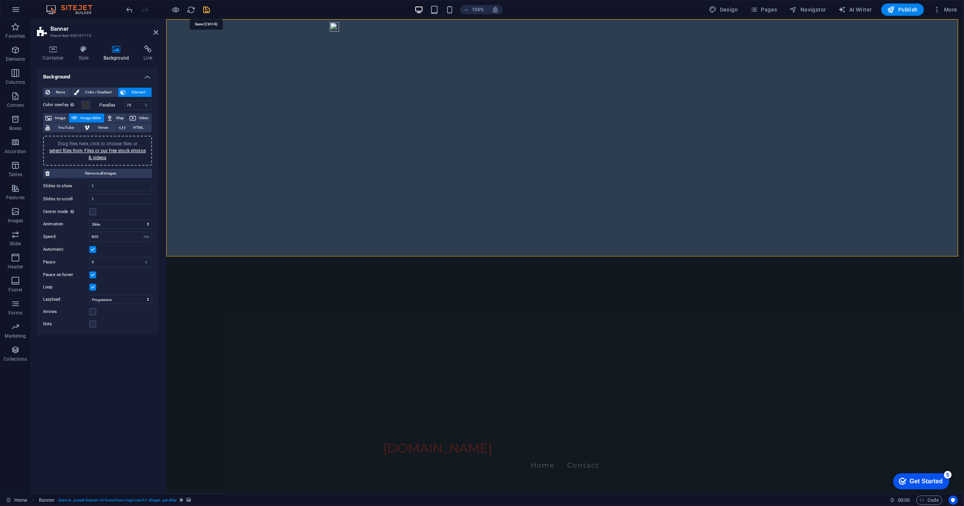
click at [203, 6] on icon "save" at bounding box center [206, 9] width 9 height 9
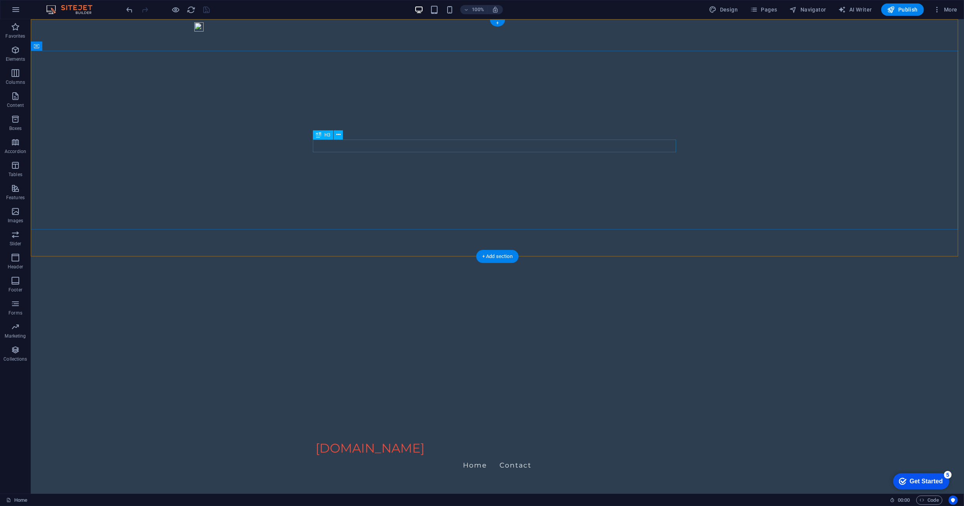
click at [339, 133] on icon at bounding box center [338, 135] width 4 height 8
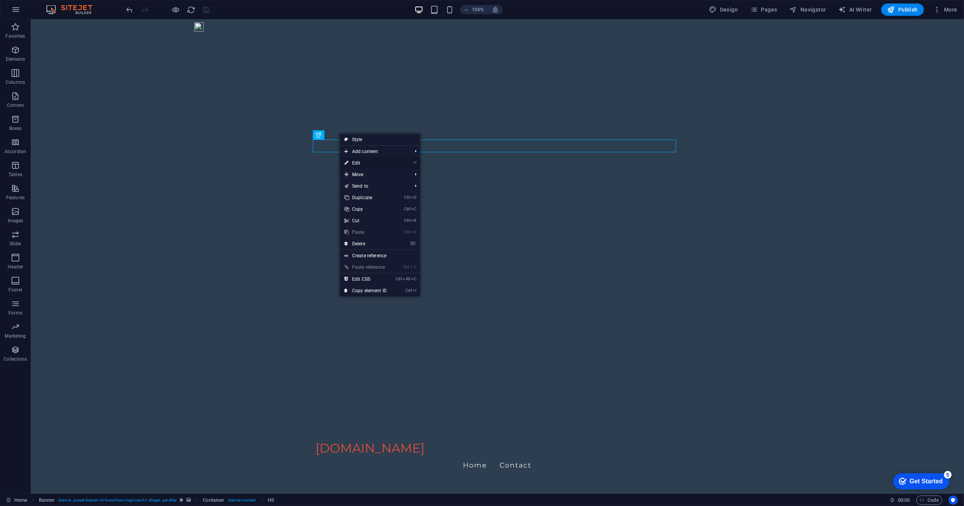
click at [346, 160] on icon at bounding box center [346, 163] width 4 height 12
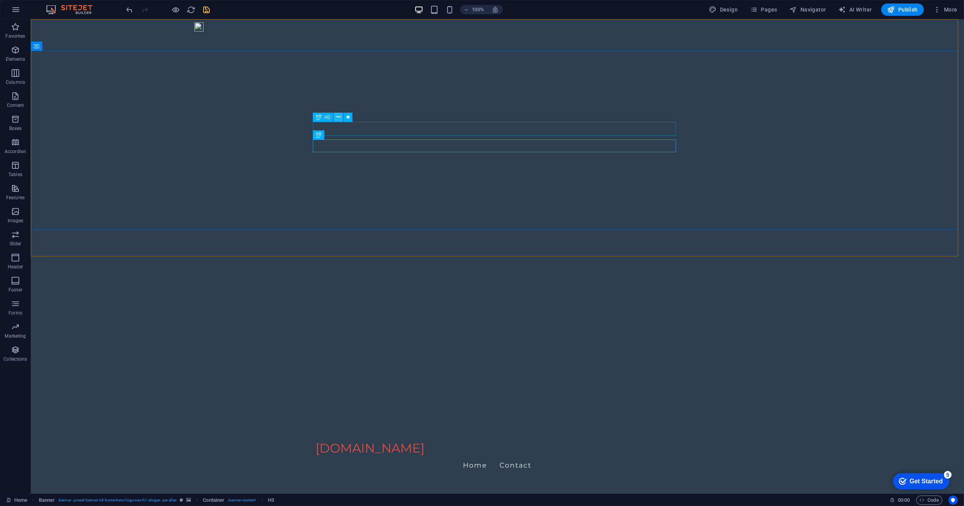
click at [337, 117] on icon at bounding box center [338, 117] width 4 height 8
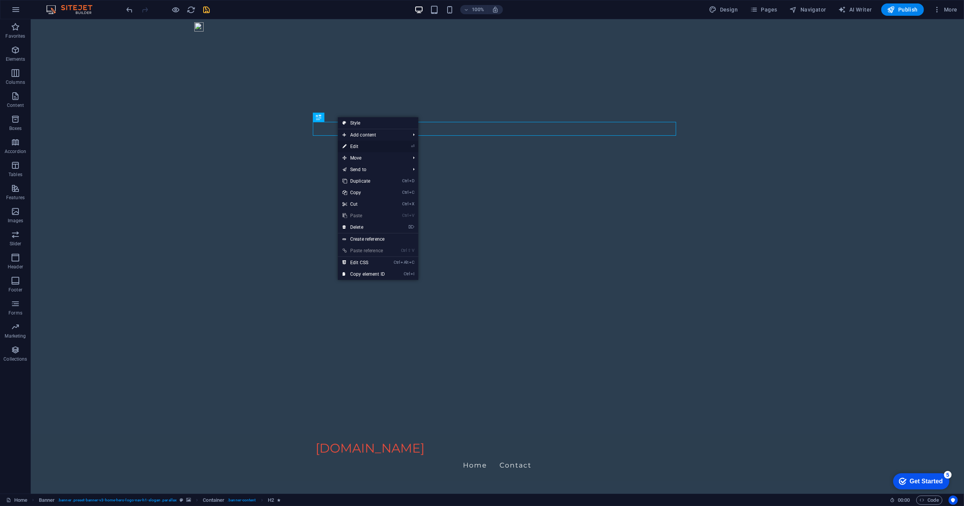
click at [352, 146] on link "⏎ Edit" at bounding box center [364, 147] width 52 height 12
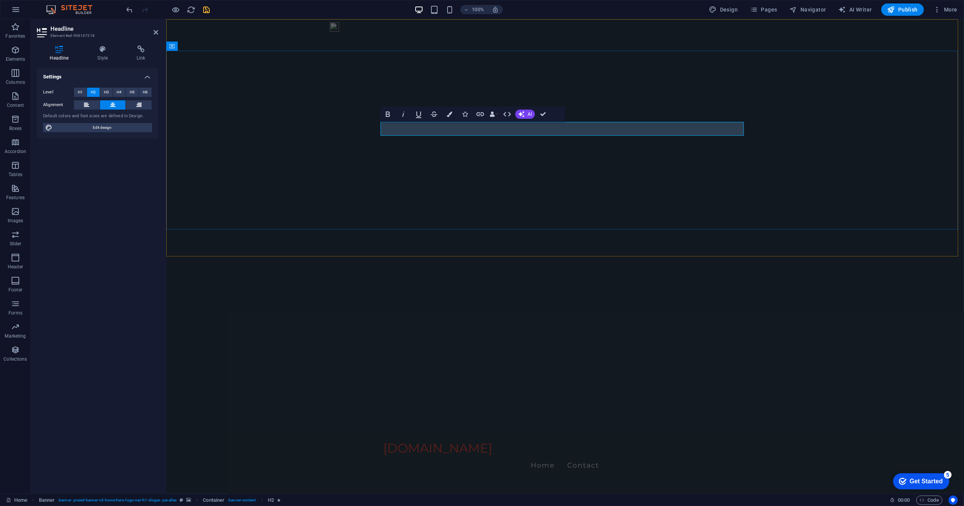
drag, startPoint x: 561, startPoint y: 129, endPoint x: 637, endPoint y: 138, distance: 76.3
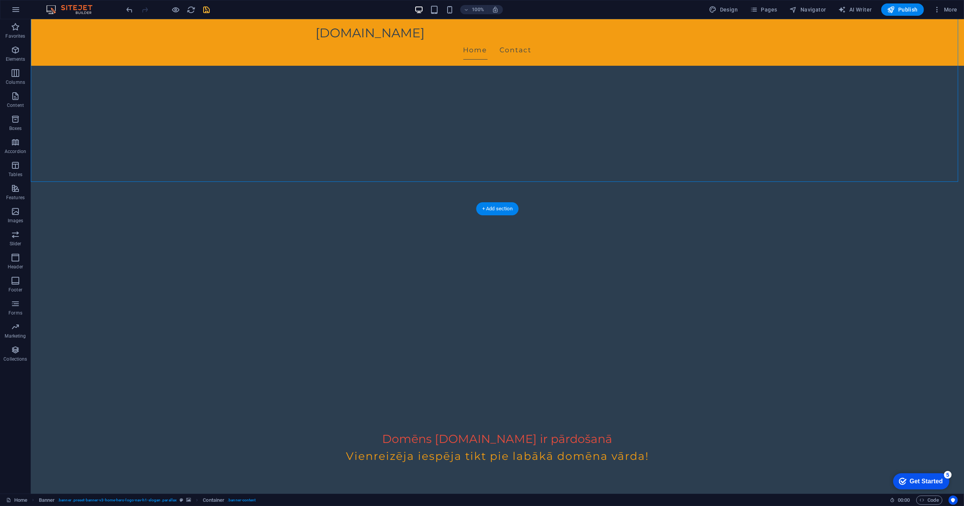
scroll to position [75, 0]
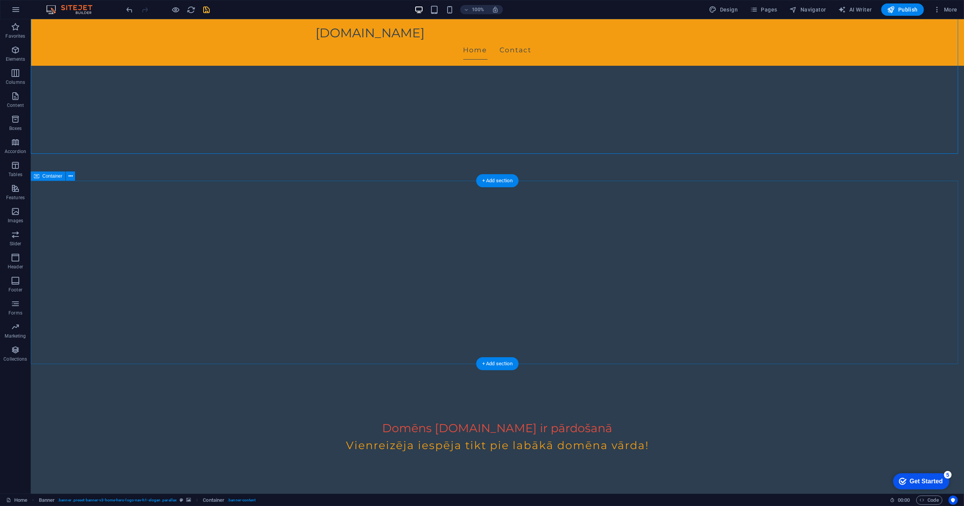
click at [344, 392] on button at bounding box center [341, 390] width 9 height 9
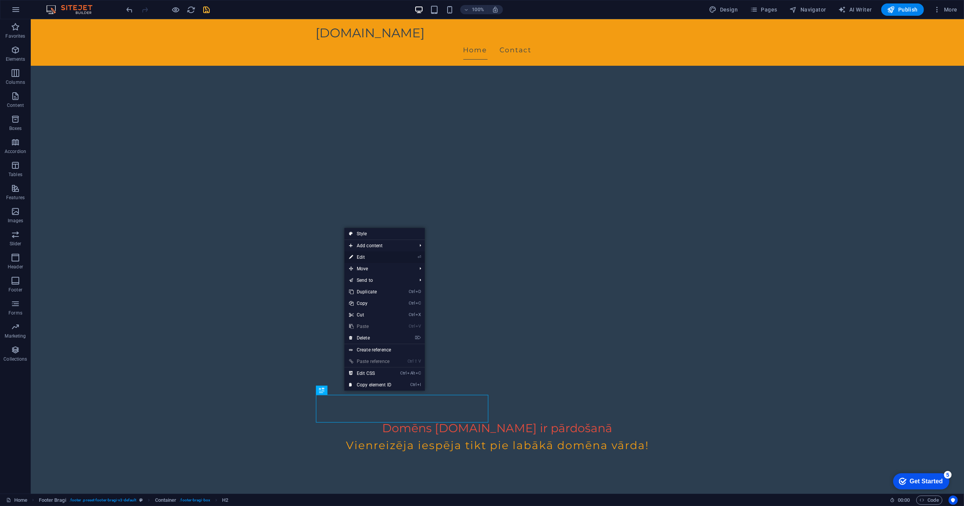
click at [368, 255] on link "⏎ Edit" at bounding box center [370, 258] width 52 height 12
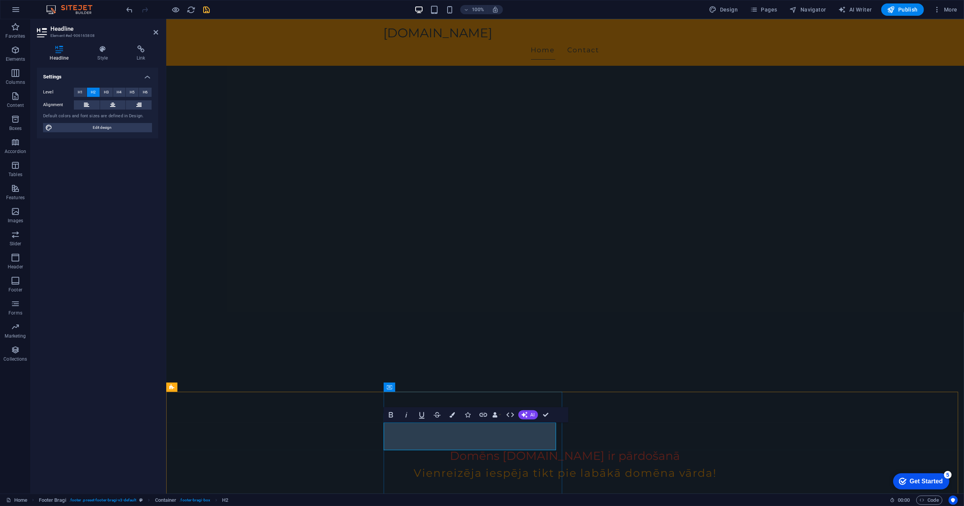
drag, startPoint x: 498, startPoint y: 432, endPoint x: 376, endPoint y: 424, distance: 122.6
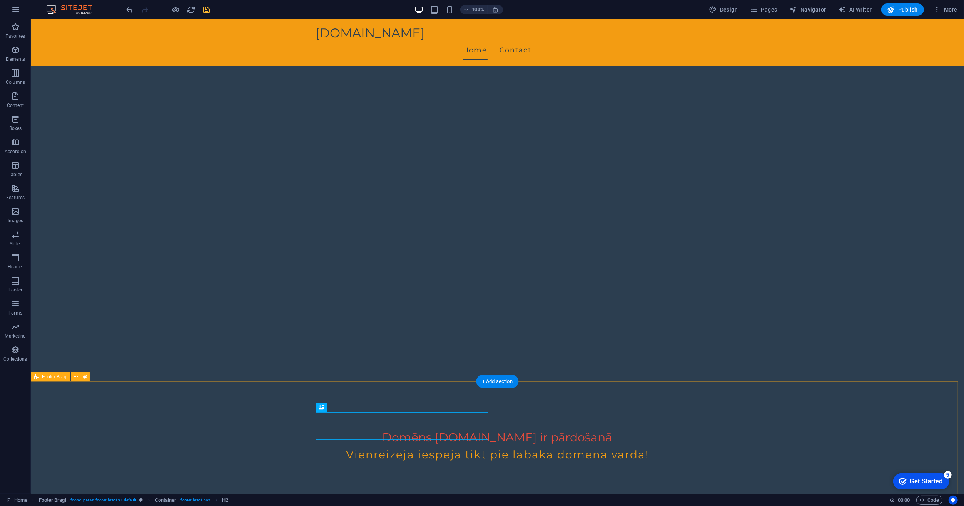
scroll to position [75, 0]
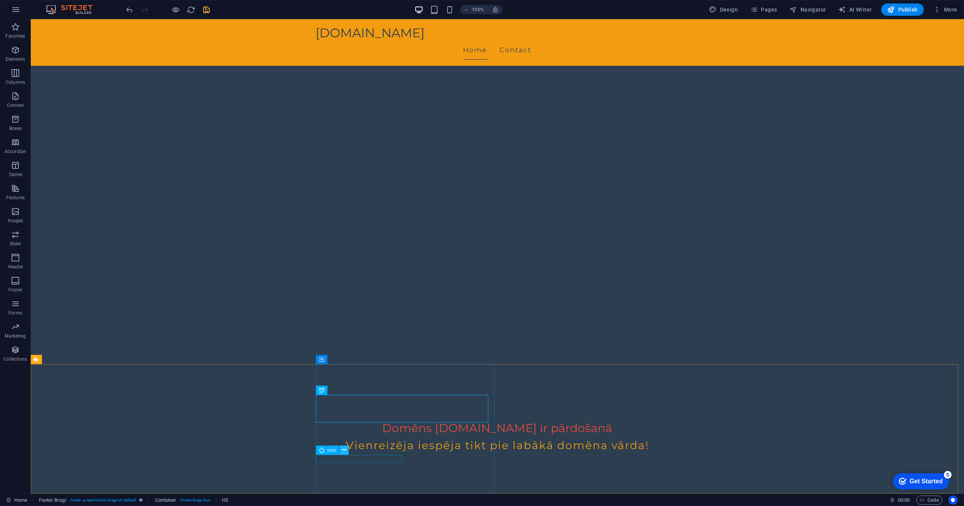
click at [347, 449] on button at bounding box center [343, 450] width 9 height 9
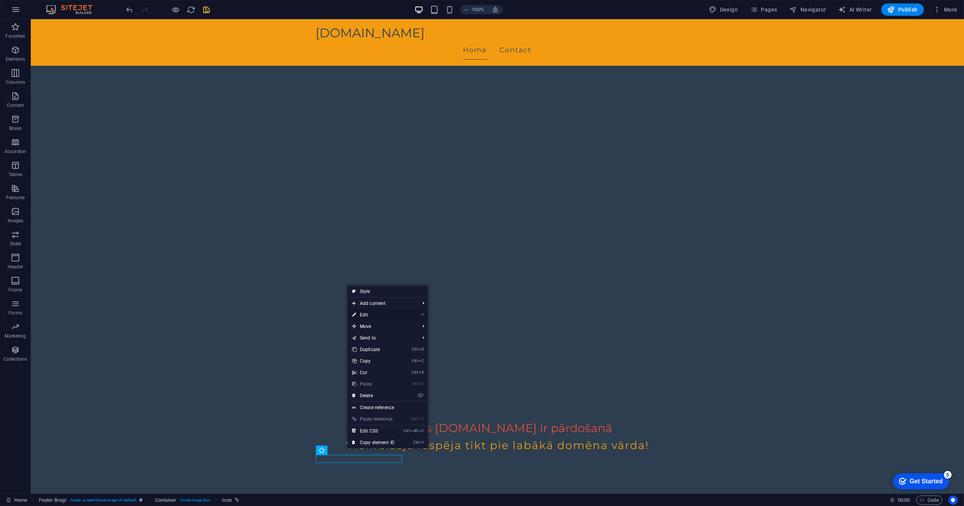
click at [387, 314] on link "⏎ Edit" at bounding box center [373, 315] width 52 height 12
select select "xMidYMid"
select select "px"
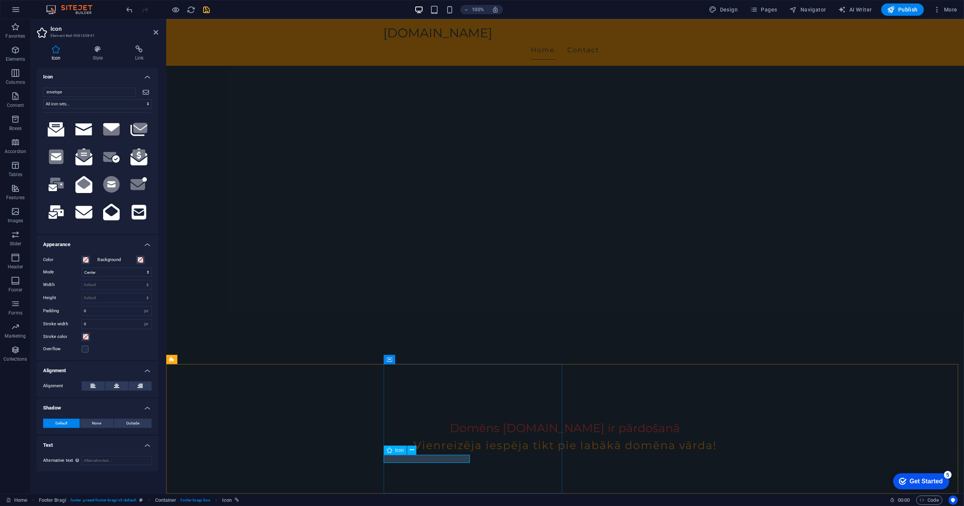
click at [138, 158] on icon at bounding box center [138, 157] width 17 height 17
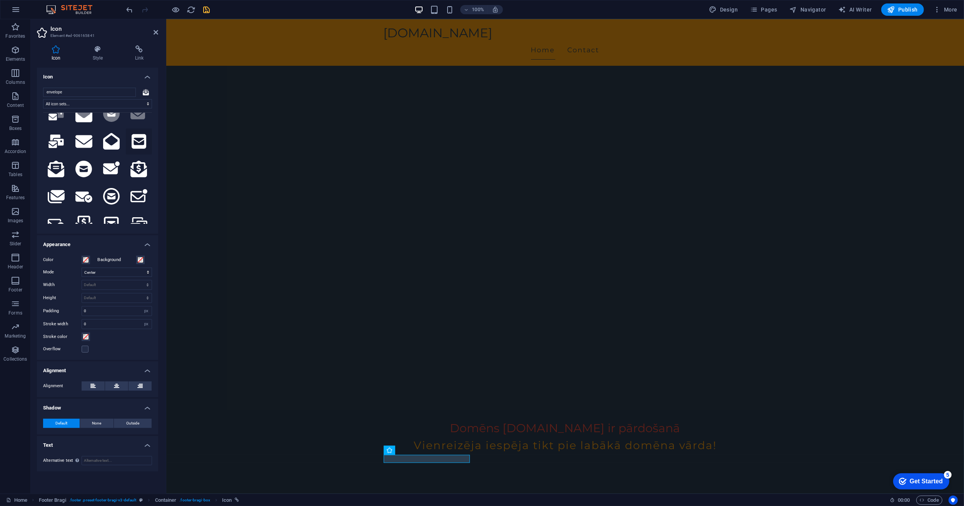
scroll to position [77, 0]
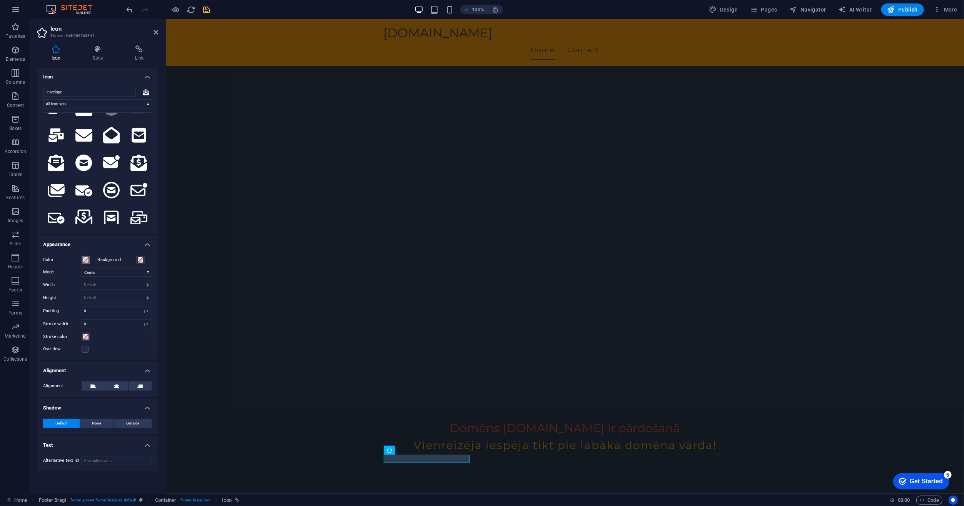
click at [86, 259] on span at bounding box center [86, 260] width 6 height 6
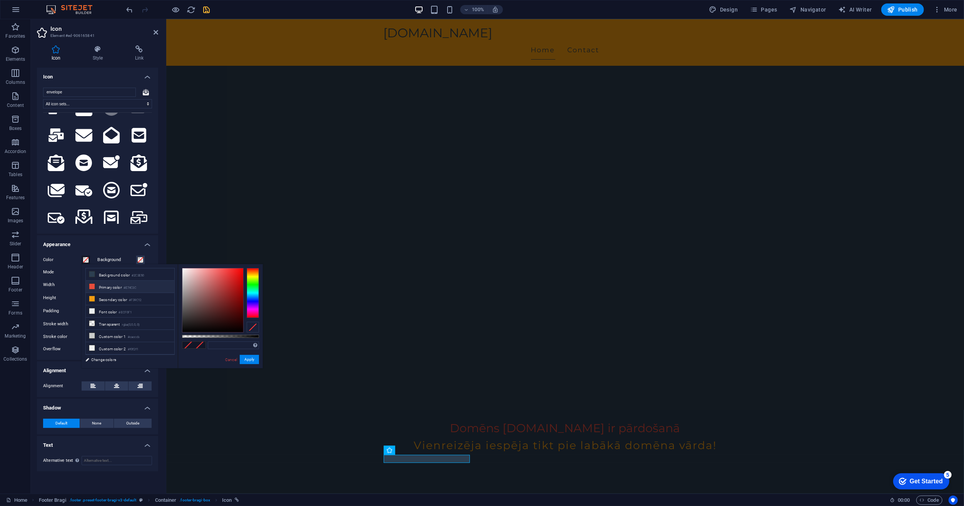
click at [97, 285] on li "Primary color #E74C3C" at bounding box center [130, 287] width 88 height 12
type input "#e74c3c"
click at [253, 359] on button "Apply" at bounding box center [249, 359] width 19 height 9
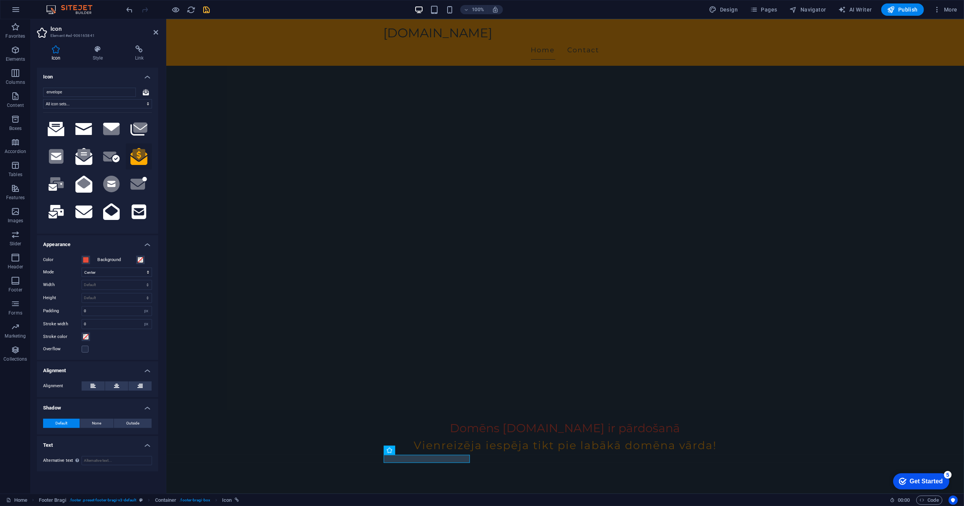
scroll to position [0, 0]
click at [75, 78] on h4 "Icon" at bounding box center [97, 75] width 121 height 14
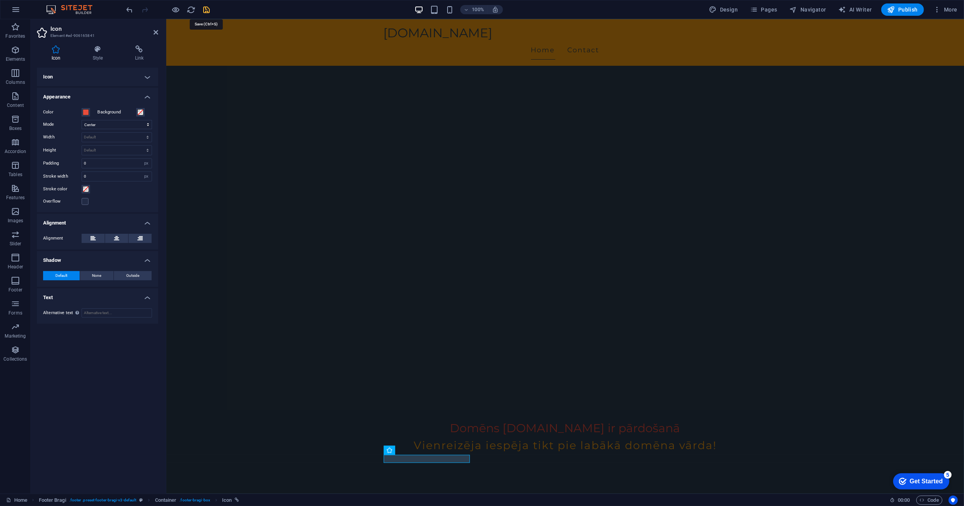
click at [208, 8] on icon "save" at bounding box center [206, 9] width 9 height 9
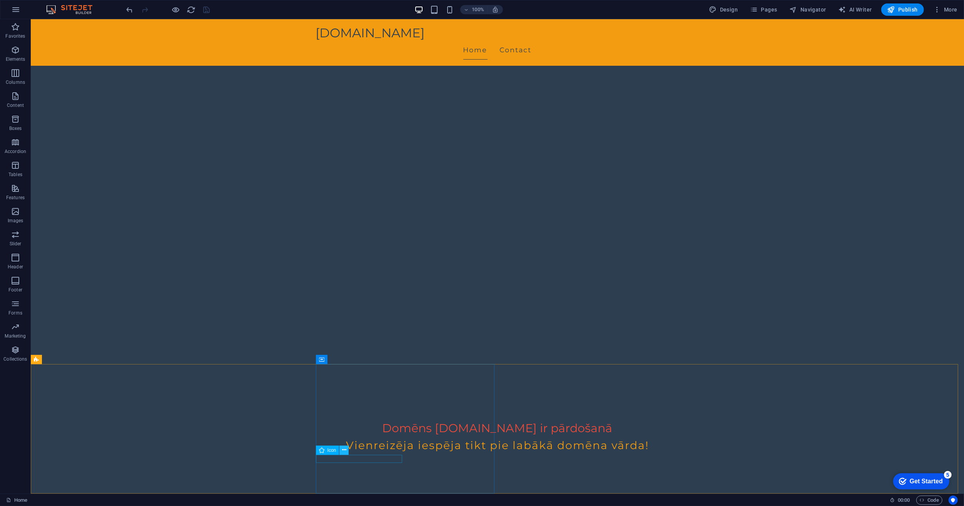
click at [345, 449] on icon at bounding box center [344, 450] width 4 height 8
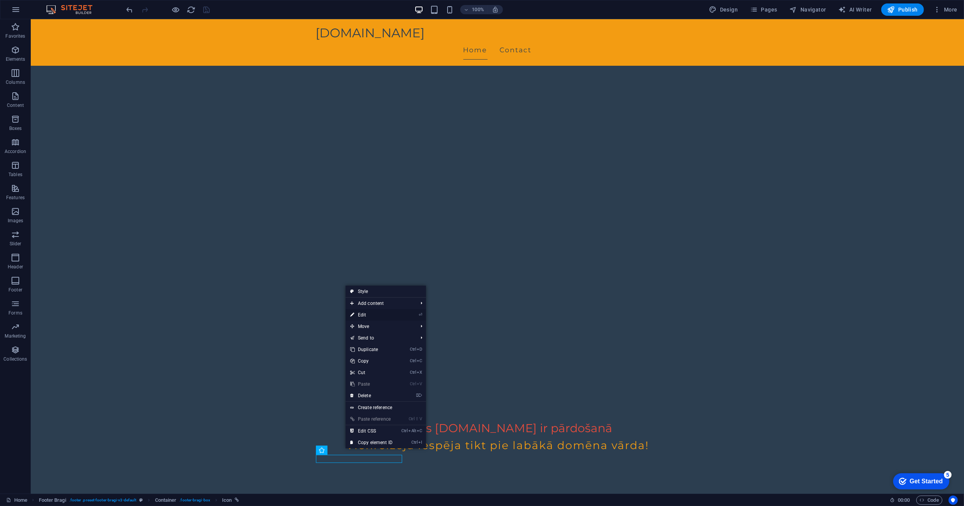
click at [381, 313] on link "⏎ Edit" at bounding box center [372, 315] width 52 height 12
select select "xMidYMid"
select select "px"
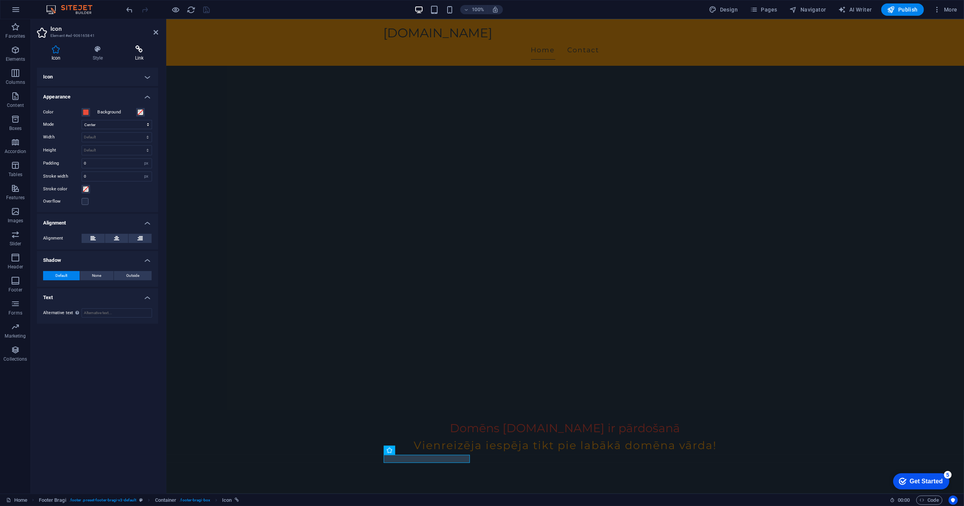
click at [144, 48] on icon at bounding box center [139, 49] width 38 height 8
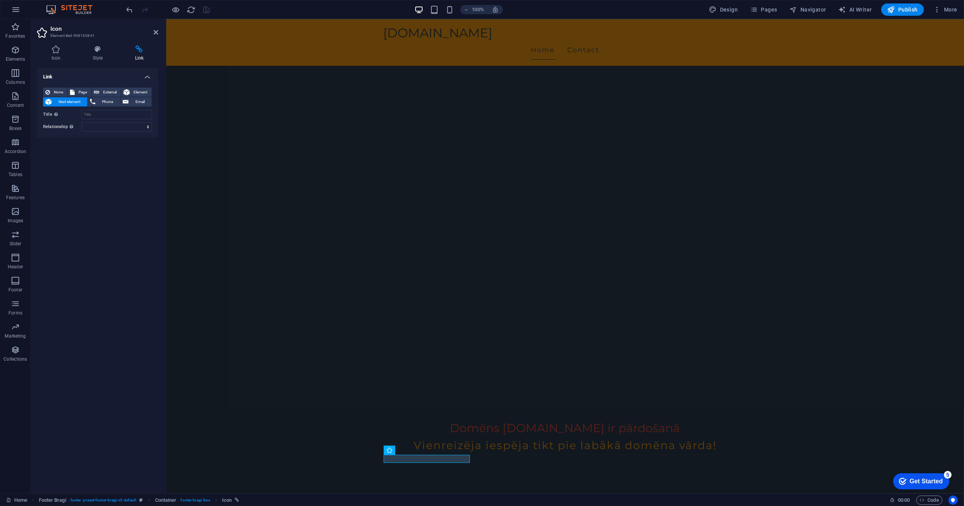
click at [122, 197] on div "Link None Page External Element Next element Phone Email Page Home Subpage Lega…" at bounding box center [97, 278] width 121 height 420
click at [194, 169] on div at bounding box center [565, 209] width 798 height 416
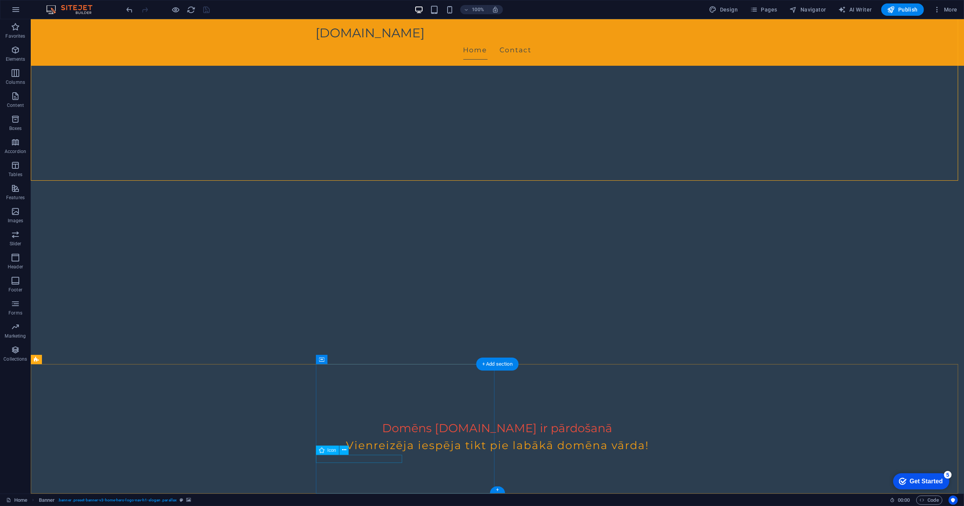
click at [344, 452] on icon at bounding box center [344, 450] width 4 height 8
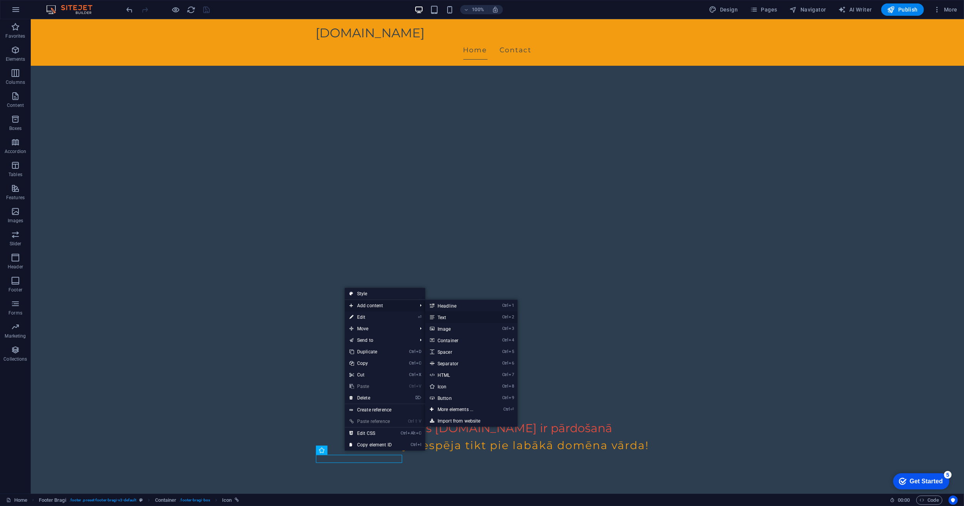
click at [434, 317] on icon at bounding box center [432, 318] width 4 height 12
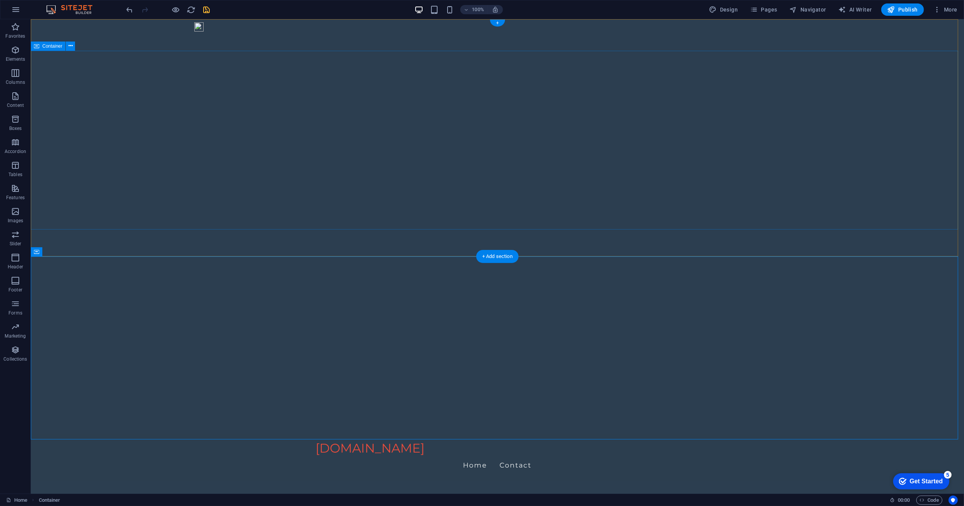
click at [68, 46] on icon at bounding box center [70, 46] width 4 height 8
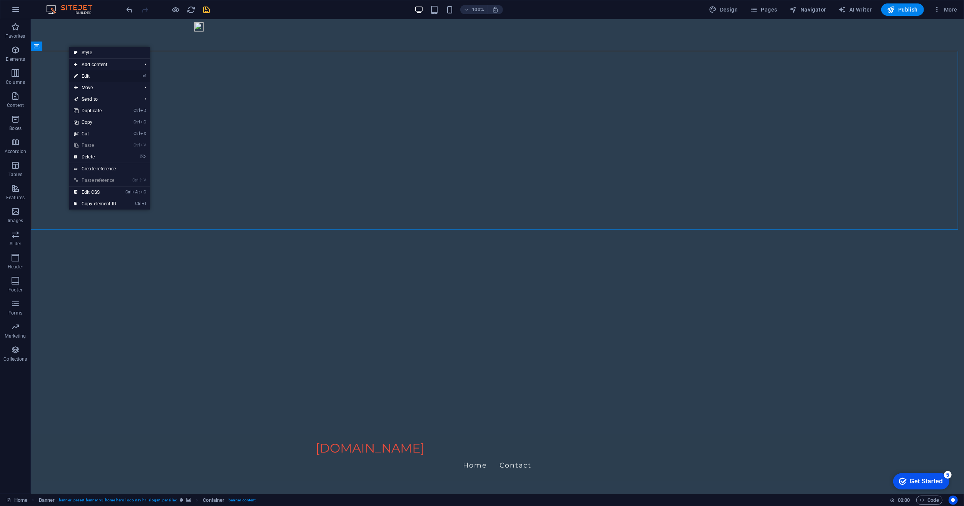
click at [84, 74] on link "⏎ Edit" at bounding box center [95, 76] width 52 height 12
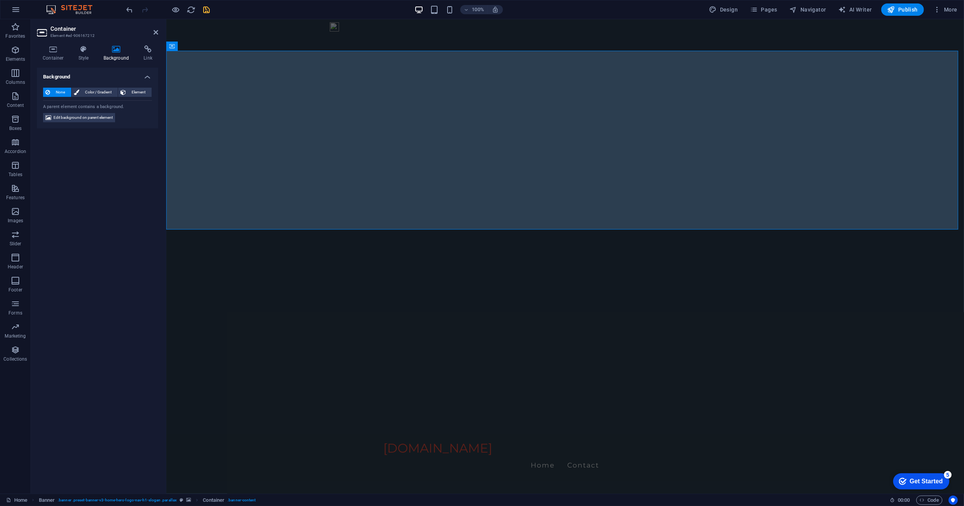
click at [115, 51] on icon at bounding box center [116, 49] width 37 height 8
click at [101, 118] on span "Edit background on parent element" at bounding box center [82, 117] width 59 height 9
select select "ms"
select select "s"
select select "progressive"
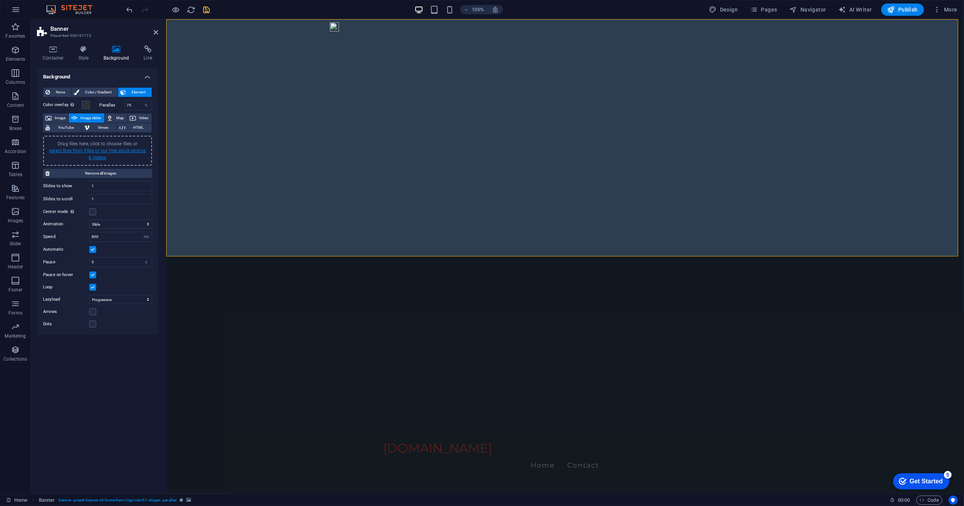
click at [105, 148] on link "select files from Files or our free stock photos & videos" at bounding box center [97, 154] width 97 height 12
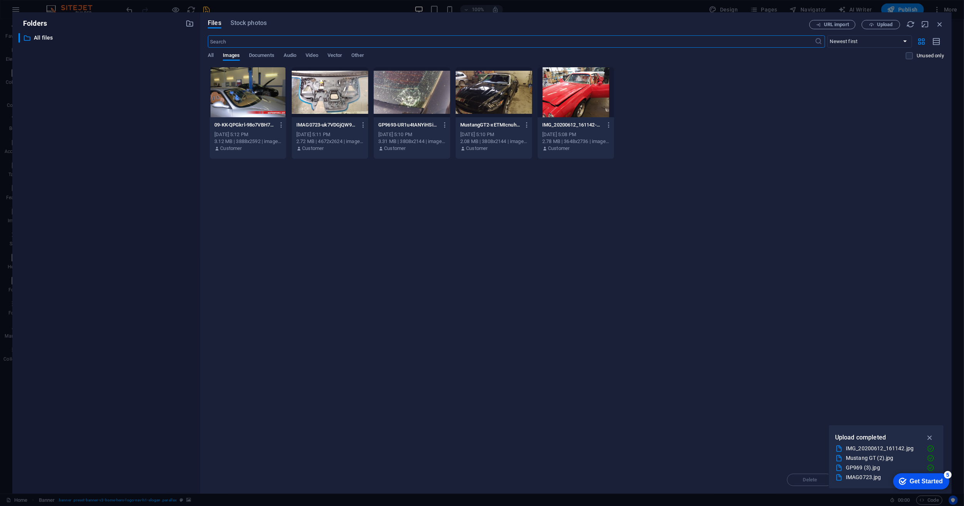
click at [247, 215] on div "Drop files here to upload them instantly 09-KK-QPGkrl-98o7VBH7tzJQ.jpg 09-KK-QP…" at bounding box center [576, 266] width 736 height 399
click at [887, 23] on span "Upload" at bounding box center [885, 24] width 16 height 5
click at [820, 127] on div "09-KK-QPGkrl-98o7VBH7tzJQ.jpg 09-KK-QPGkrl-98o7VBH7tzJQ.jpg [DATE] 5:12 PM 3.12…" at bounding box center [576, 113] width 736 height 92
click at [931, 437] on icon "button" at bounding box center [929, 438] width 9 height 8
click at [928, 450] on div "Drop files here to upload them instantly 09-KK-QPGkrl-98o7VBH7tzJQ.jpg 09-KK-QP…" at bounding box center [576, 266] width 736 height 399
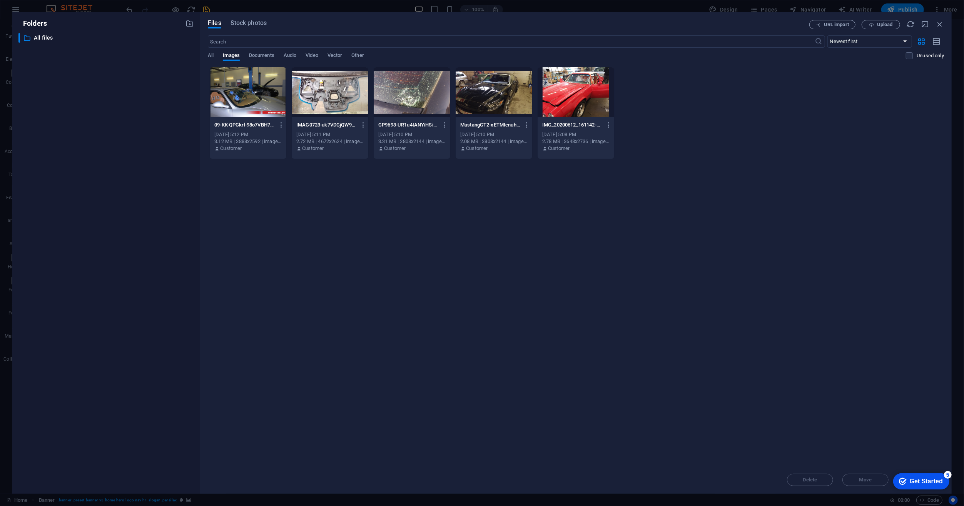
click at [764, 389] on div "Drop files here to upload them instantly 09-KK-QPGkrl-98o7VBH7tzJQ.jpg 09-KK-QP…" at bounding box center [576, 266] width 736 height 399
click at [878, 44] on select "Newest first Oldest first Name (A-Z) Name (Z-A) Size (0-9) Size (9-0) Resolutio…" at bounding box center [869, 41] width 85 height 12
click at [923, 82] on div "09-KK-QPGkrl-98o7VBH7tzJQ.jpg 09-KK-QPGkrl-98o7VBH7tzJQ.jpg [DATE] 5:12 PM 3.12…" at bounding box center [576, 113] width 736 height 92
click at [657, 306] on div "Drop files here to upload them instantly 09-KK-QPGkrl-98o7VBH7tzJQ.jpg 09-KK-QP…" at bounding box center [576, 266] width 736 height 399
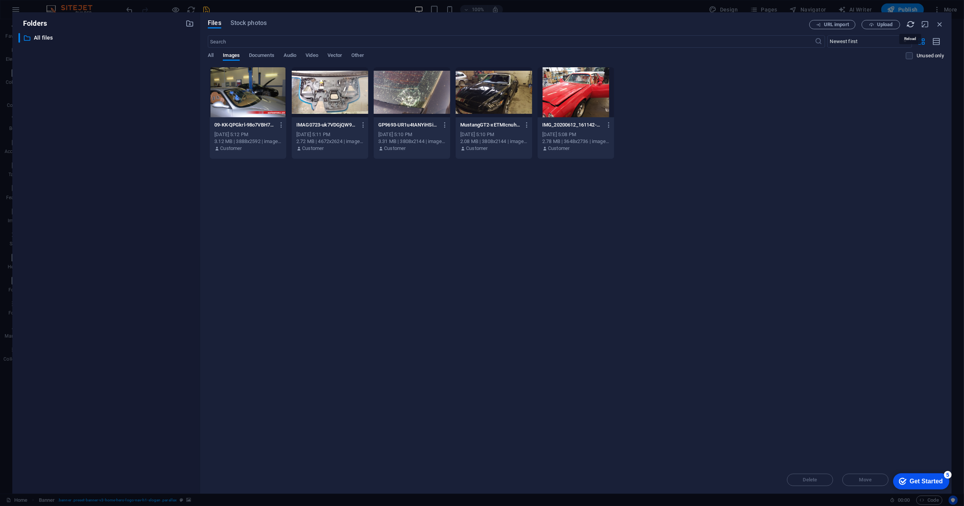
click at [912, 23] on icon "button" at bounding box center [910, 24] width 8 height 8
click at [243, 20] on div "Files Stock photos URL import Upload ​ Newest first Oldest first Name (A-Z) Nam…" at bounding box center [575, 253] width 751 height 482
click at [244, 22] on span "Stock photos" at bounding box center [248, 22] width 36 height 9
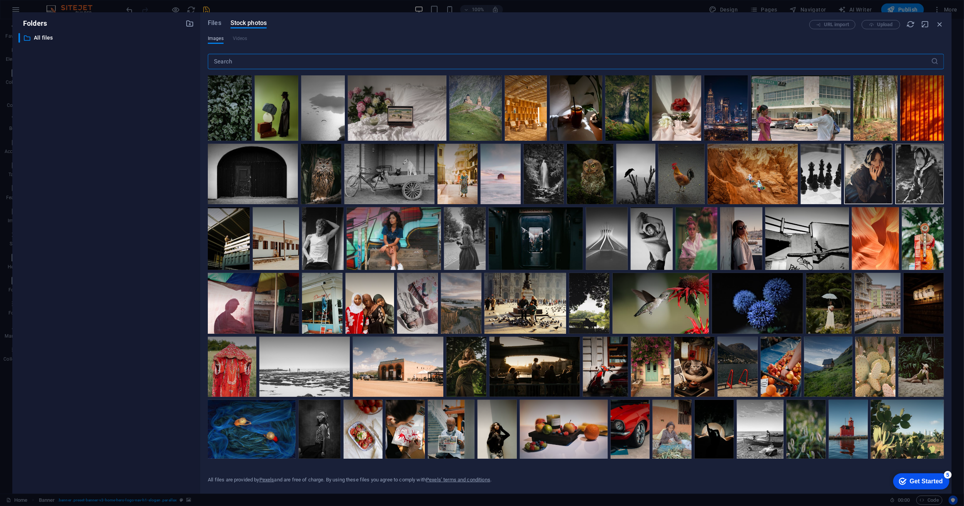
click at [208, 41] on span "Images" at bounding box center [216, 38] width 16 height 9
click at [210, 23] on span "Files" at bounding box center [214, 22] width 13 height 9
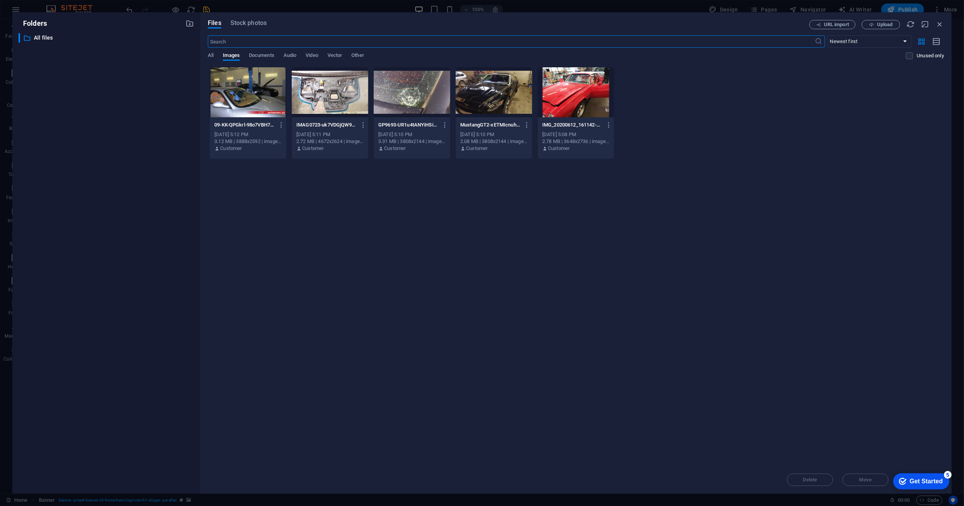
click at [417, 172] on div "Drop files here to upload them instantly 09-KK-QPGkrl-98o7VBH7tzJQ.jpg 09-KK-QP…" at bounding box center [576, 266] width 736 height 399
click at [919, 439] on div "Drop files here to upload them instantly 09-KK-QPGkrl-98o7VBH7tzJQ.jpg 09-KK-QP…" at bounding box center [576, 266] width 736 height 399
click at [942, 23] on icon "button" at bounding box center [939, 24] width 8 height 8
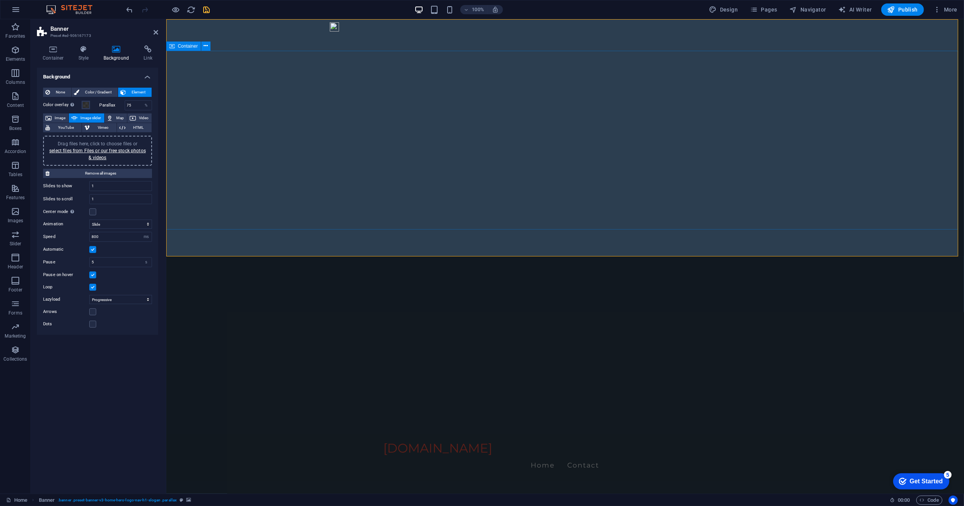
click at [110, 184] on input "1" at bounding box center [121, 186] width 62 height 9
drag, startPoint x: 110, startPoint y: 184, endPoint x: 66, endPoint y: 182, distance: 44.3
click at [66, 182] on div "Slides to show 1" at bounding box center [97, 186] width 109 height 10
type input "4"
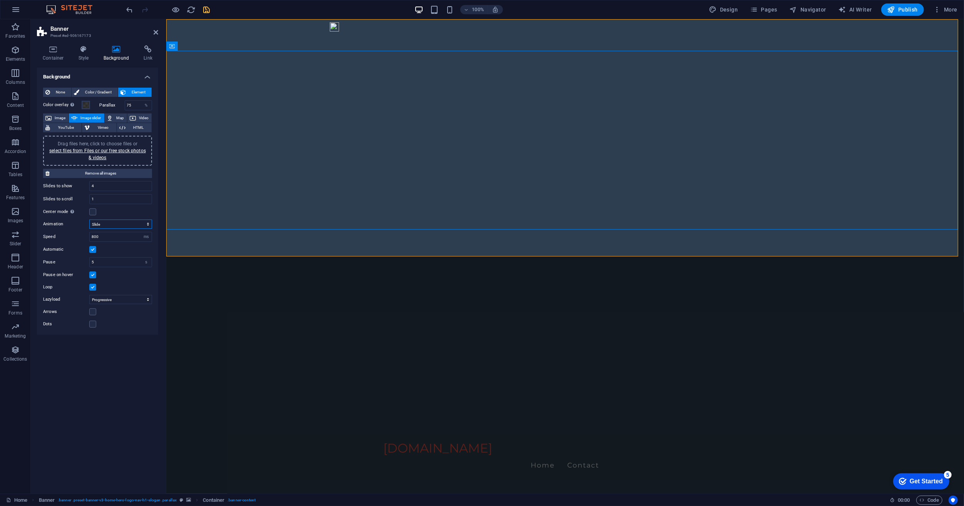
click at [107, 223] on select "Slide Fade" at bounding box center [120, 224] width 63 height 9
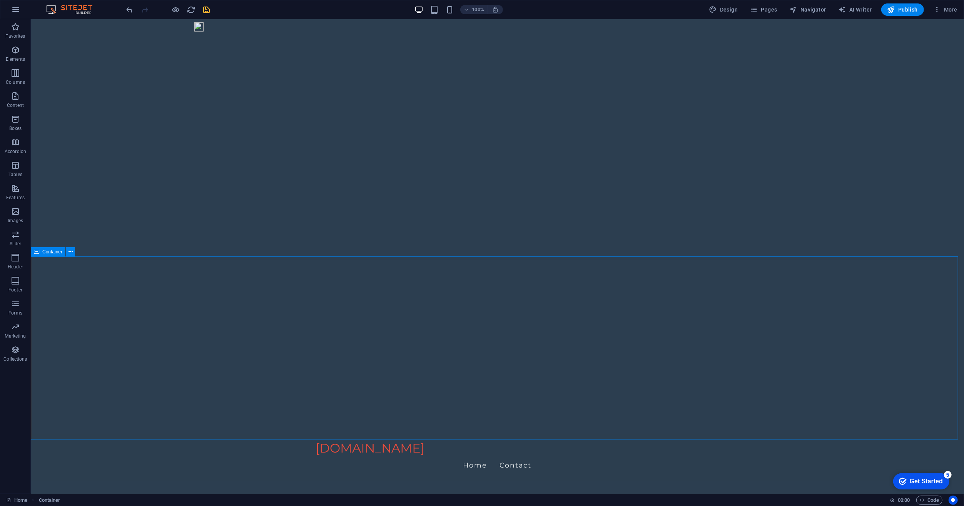
click at [40, 48] on div "Container" at bounding box center [48, 46] width 35 height 9
click at [70, 45] on icon at bounding box center [70, 46] width 4 height 8
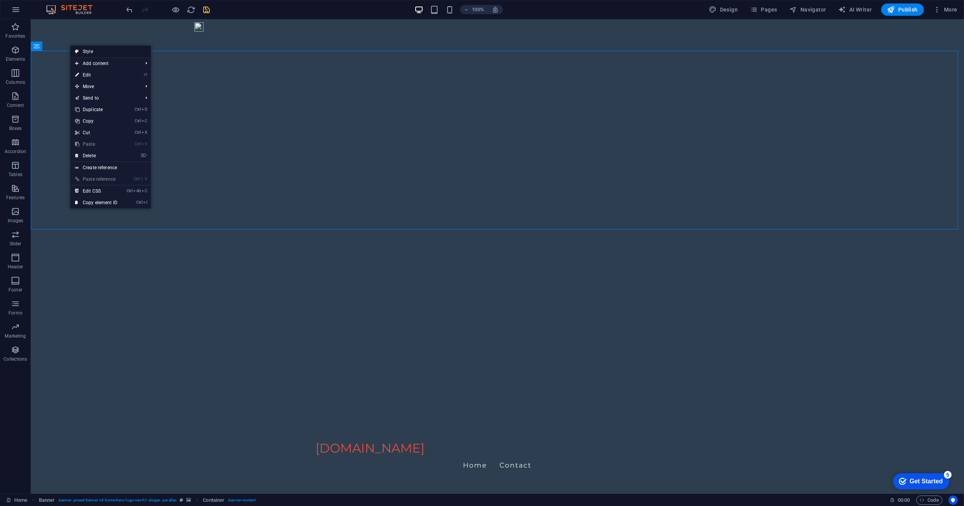
click at [82, 48] on link "Style" at bounding box center [110, 52] width 80 height 12
select select "preset-banner-v3-home-hero-logo-nav-h1-slogan"
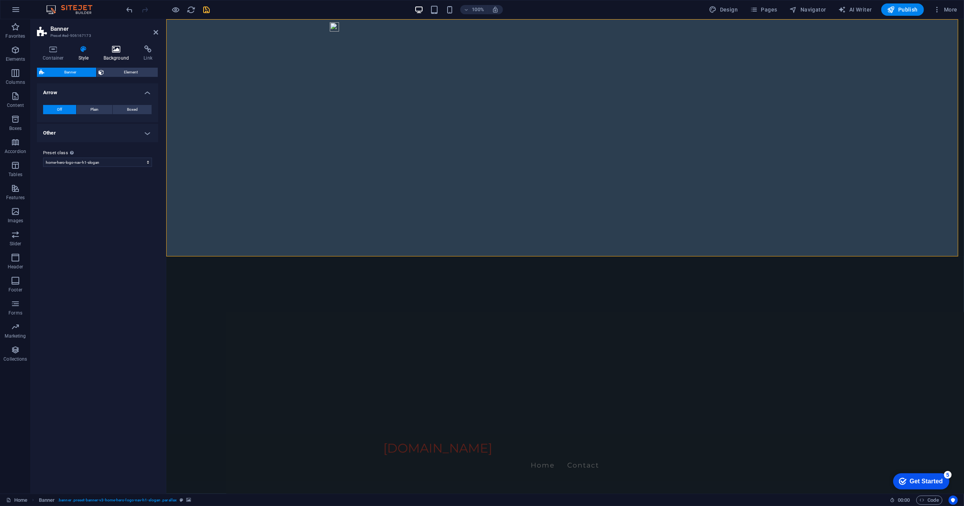
click at [111, 52] on icon at bounding box center [116, 49] width 37 height 8
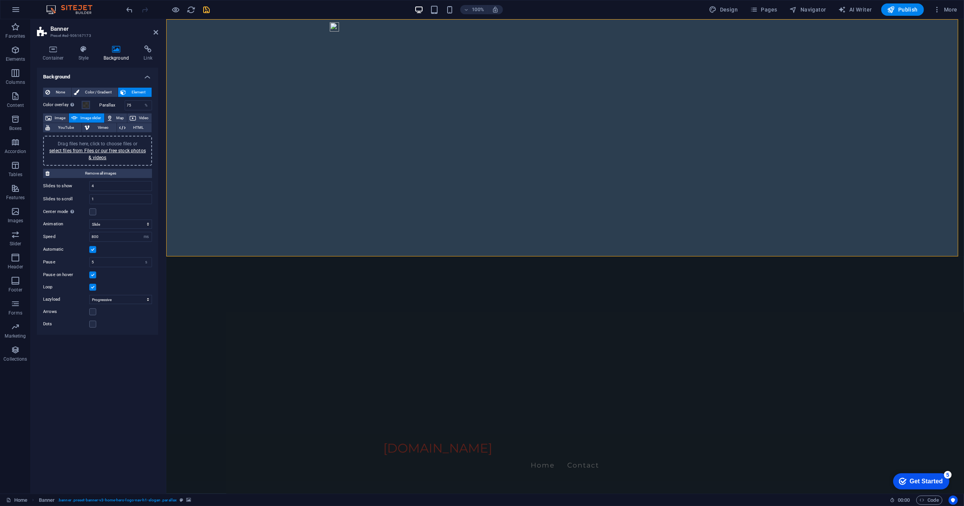
click at [114, 73] on h4 "Background" at bounding box center [97, 75] width 121 height 14
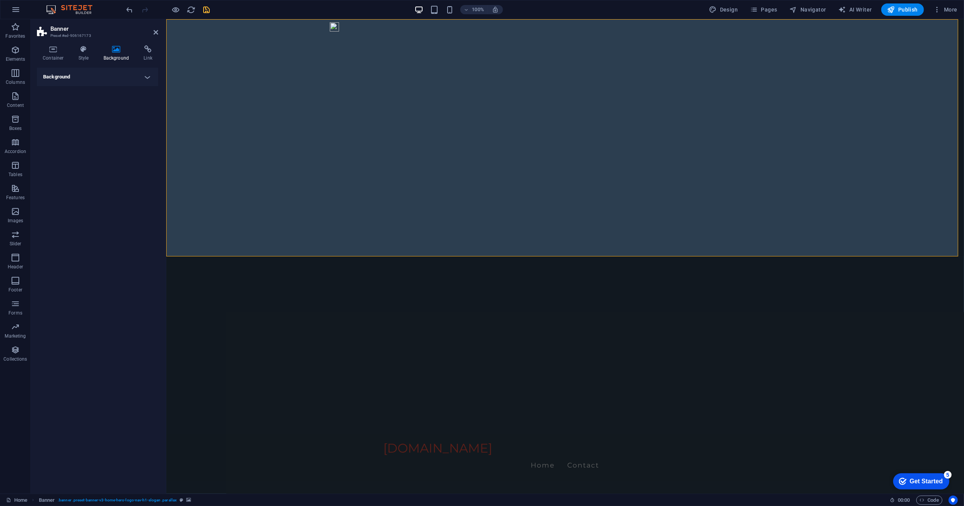
click at [114, 73] on h4 "Background" at bounding box center [97, 77] width 121 height 18
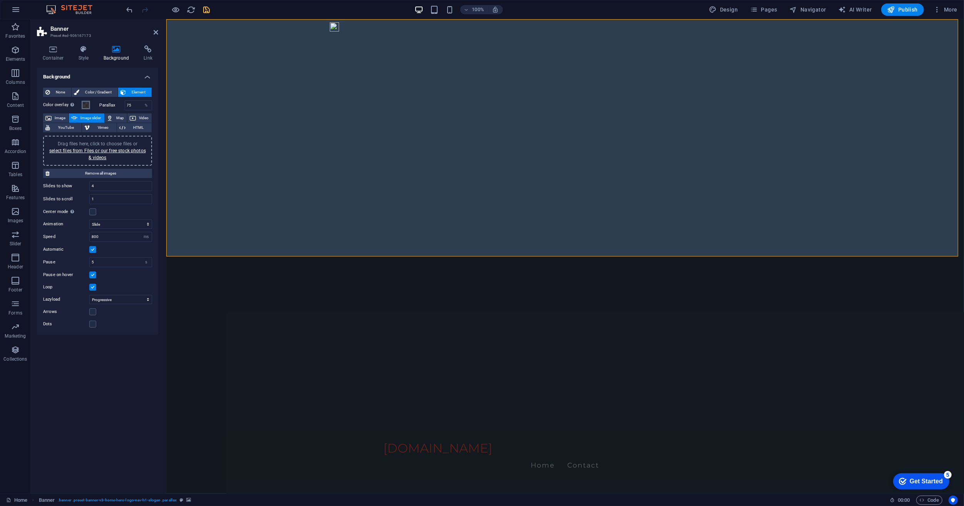
click at [85, 105] on span at bounding box center [86, 105] width 6 height 6
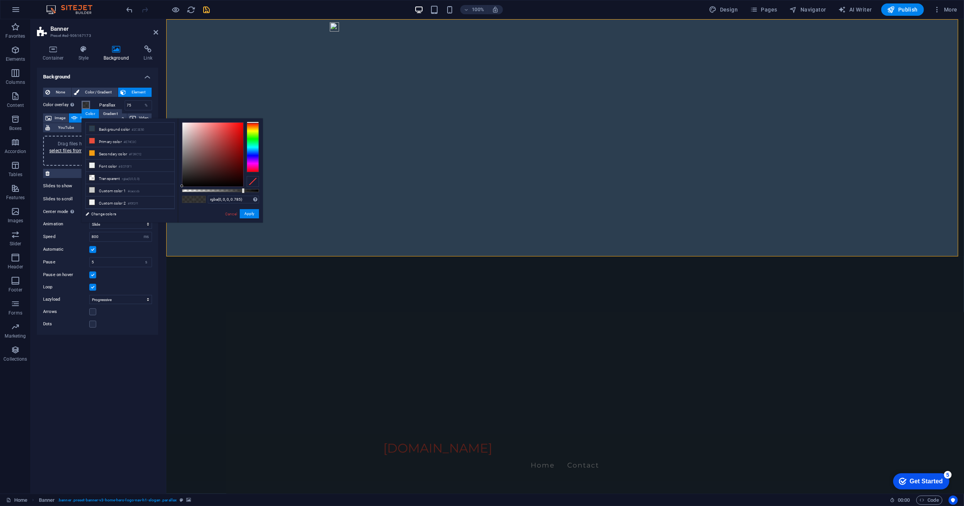
click at [85, 105] on span at bounding box center [86, 105] width 6 height 6
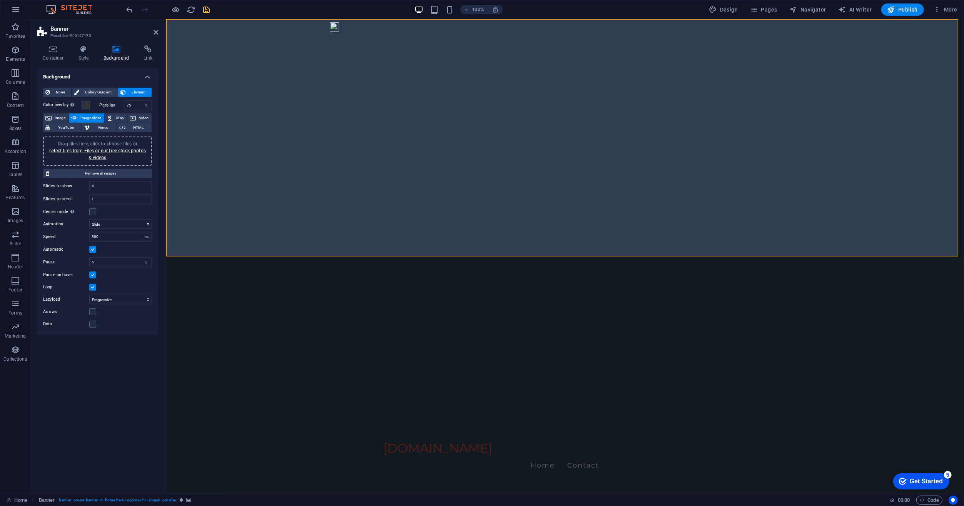
click at [99, 387] on div "Background None Color / Gradient Element Stretch background to full-width Color…" at bounding box center [97, 278] width 121 height 420
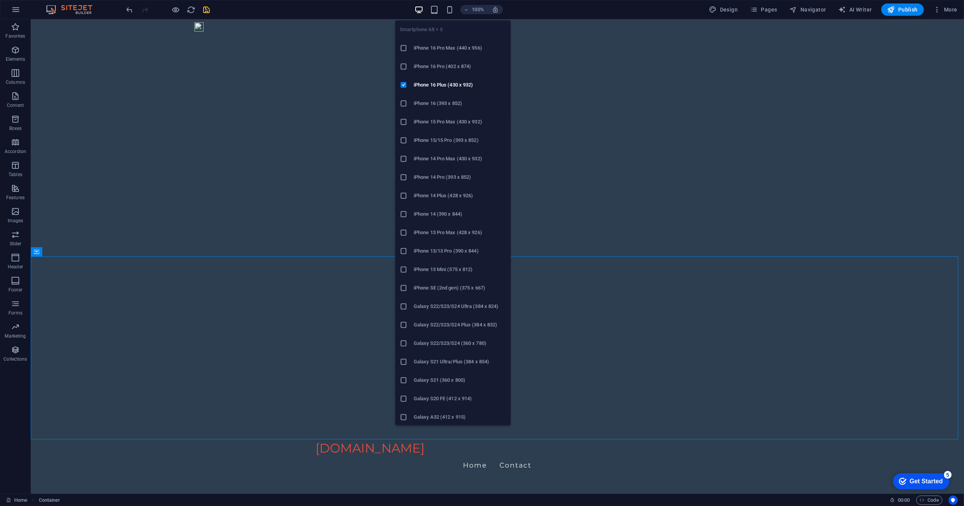
click at [470, 326] on h6 "Galaxy S22/S23/S24 Plus (384 x 832)" at bounding box center [460, 325] width 92 height 9
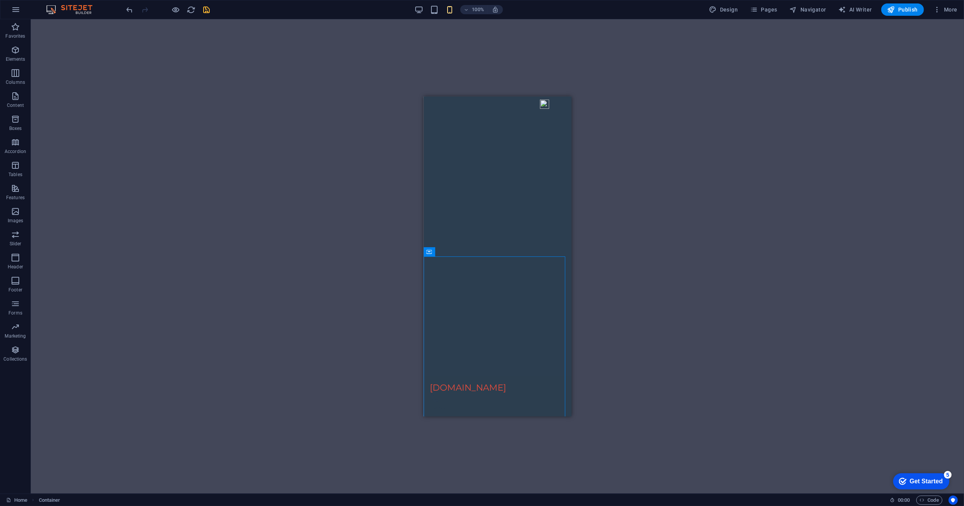
click at [710, 166] on div "Drag here to replace the existing content. Press “Ctrl” if you want to create a…" at bounding box center [497, 256] width 933 height 475
click at [458, 47] on div "Drag here to replace the existing content. Press “Ctrl” if you want to create a…" at bounding box center [497, 256] width 933 height 475
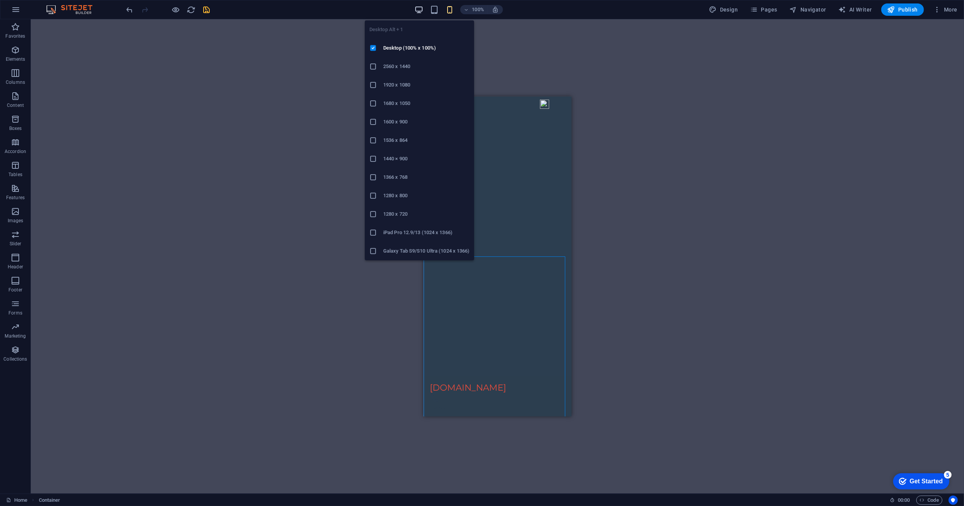
click at [418, 9] on icon "button" at bounding box center [418, 9] width 9 height 9
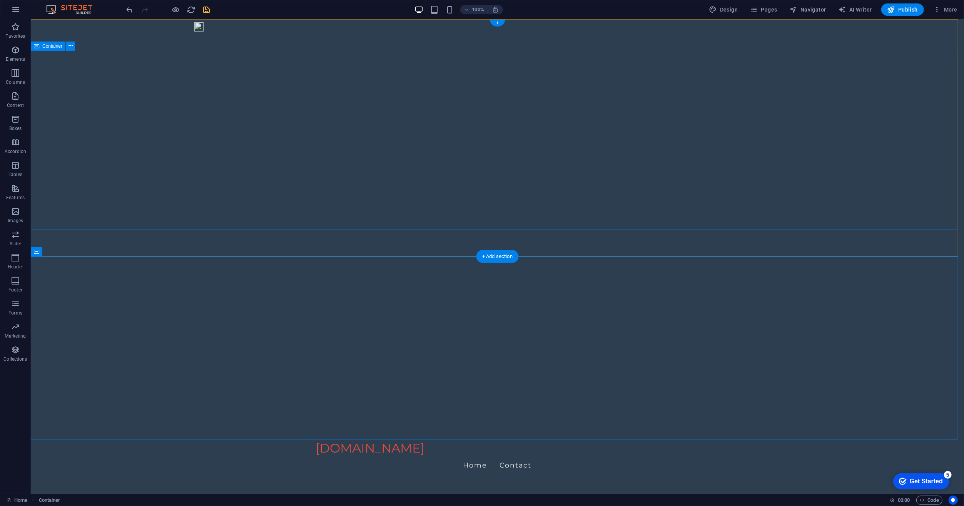
click at [904, 11] on span "Publish" at bounding box center [902, 10] width 30 height 8
click at [954, 8] on span "More" at bounding box center [945, 10] width 24 height 8
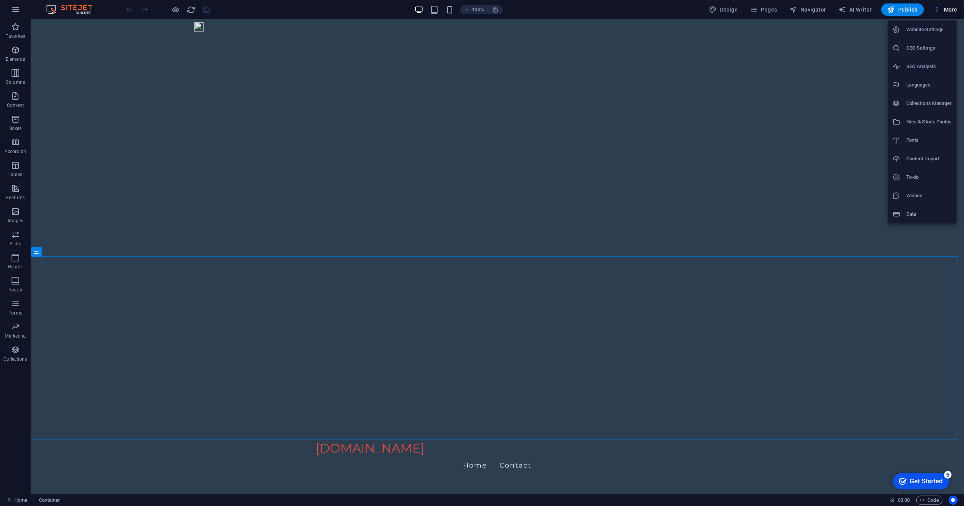
click at [916, 47] on h6 "SEO Settings" at bounding box center [929, 47] width 46 height 9
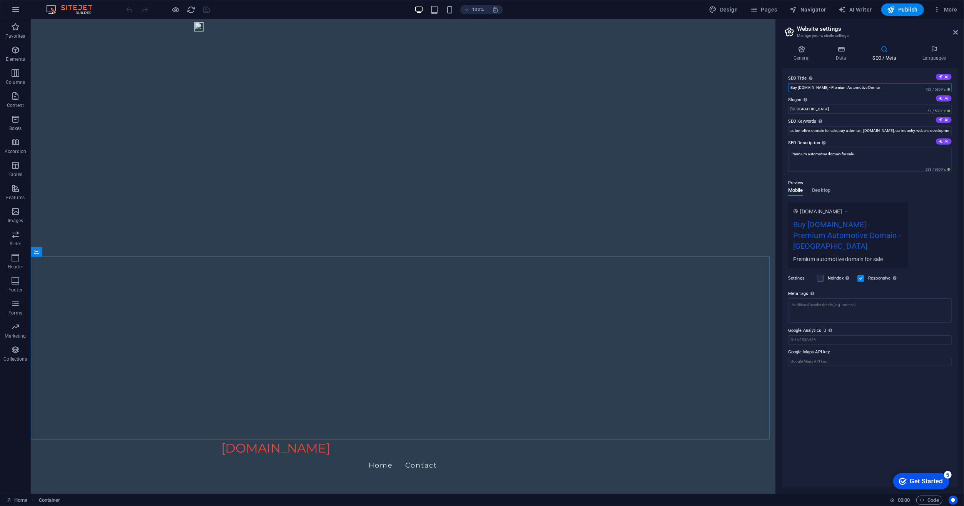
click at [799, 87] on input "Buy [DOMAIN_NAME] - Premium Automotive Domain" at bounding box center [870, 87] width 164 height 9
type input "autostikli.lv - Premium Automotive Domain"
click at [832, 108] on input "[GEOGRAPHIC_DATA]" at bounding box center [870, 109] width 164 height 9
drag, startPoint x: 862, startPoint y: 127, endPoint x: 744, endPoint y: 118, distance: 118.1
click at [809, 110] on input "[GEOGRAPHIC_DATA]" at bounding box center [870, 109] width 164 height 9
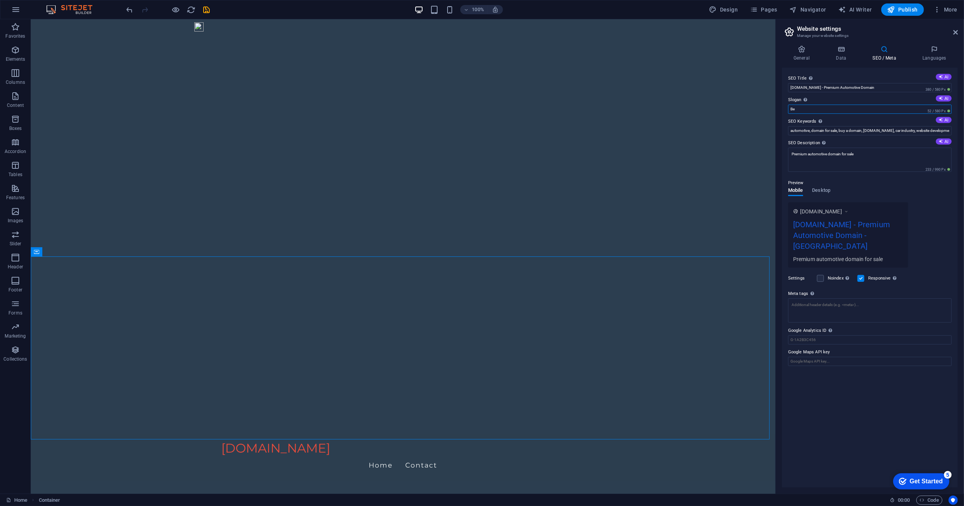
type input "B"
type input "auto stikli"
click at [905, 129] on input "automotive, domain for sale, buy a domain, [DOMAIN_NAME], car industry, website…" at bounding box center [870, 130] width 164 height 9
click at [943, 131] on input "automotive, domain for sale, buy a domain, [DOMAIN_NAME], car industry, website…" at bounding box center [870, 130] width 164 height 9
click at [943, 131] on input "automotive, domain for sale, buy a domain, autostikli.lv, online business, prem…" at bounding box center [870, 130] width 164 height 9
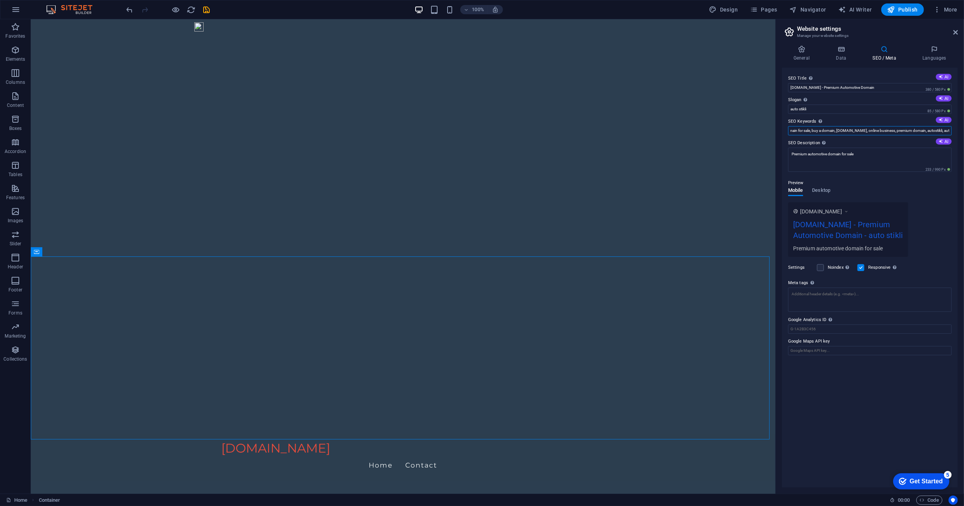
scroll to position [0, 29]
type input "automotive, domain for sale, buy a domain, autostikli.lv, online business, prem…"
click at [884, 158] on textarea "Premium automotive domain for sale" at bounding box center [870, 163] width 164 height 30
click at [942, 140] on icon at bounding box center [941, 141] width 4 height 4
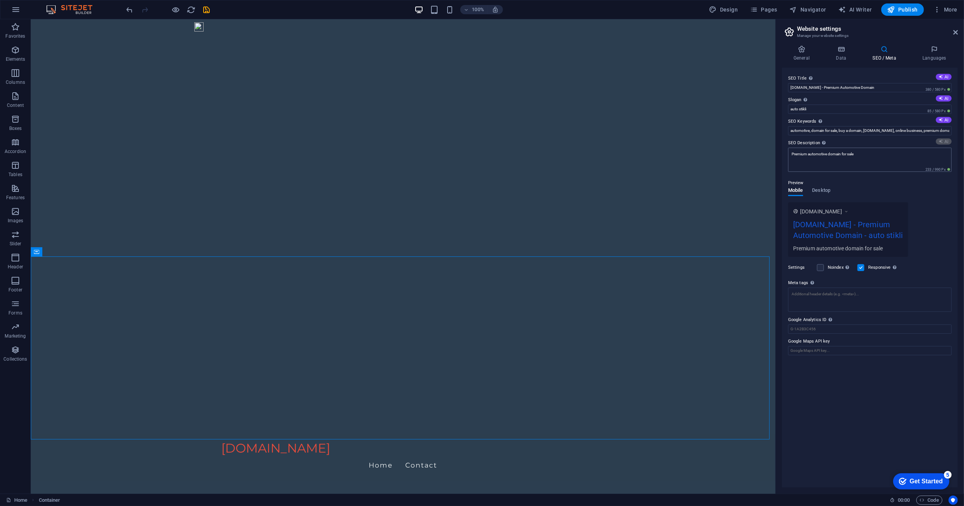
type textarea "Unlock the best domain name at autostikli.lv! Contact us today with your best o…"
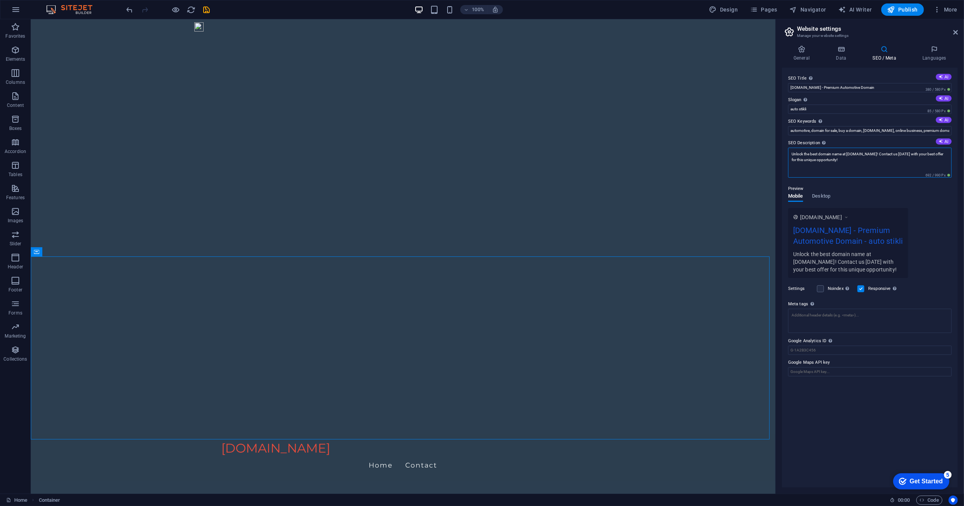
click at [863, 163] on textarea "Unlock the best domain name at autostikli.lv! Contact us today with your best o…" at bounding box center [870, 163] width 164 height 30
click at [871, 162] on textarea "Unlock the best domain name at autostikli.lv! Contact us today with your best o…" at bounding box center [870, 163] width 164 height 30
click at [909, 432] on div "SEO Title The title of your website - make it something that stands out in sear…" at bounding box center [870, 278] width 176 height 420
click at [897, 10] on span "Publish" at bounding box center [902, 10] width 30 height 8
